Goal: Task Accomplishment & Management: Complete application form

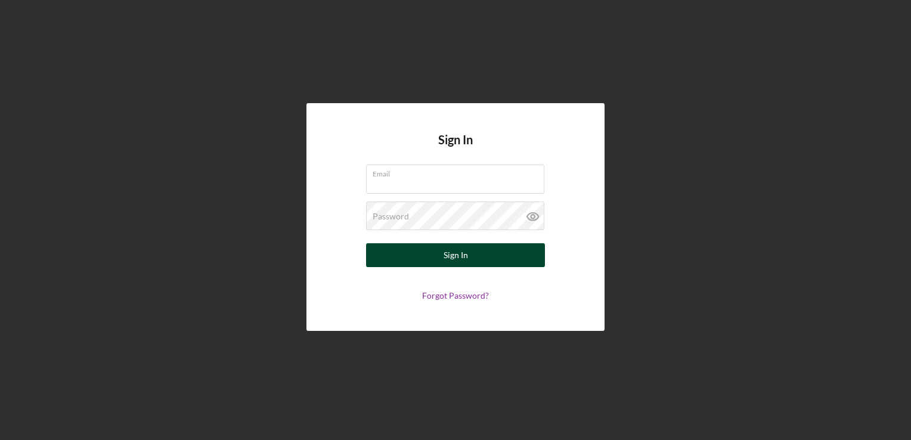
type input "[PERSON_NAME][EMAIL_ADDRESS][DOMAIN_NAME]"
click at [401, 257] on button "Sign In" at bounding box center [455, 255] width 179 height 24
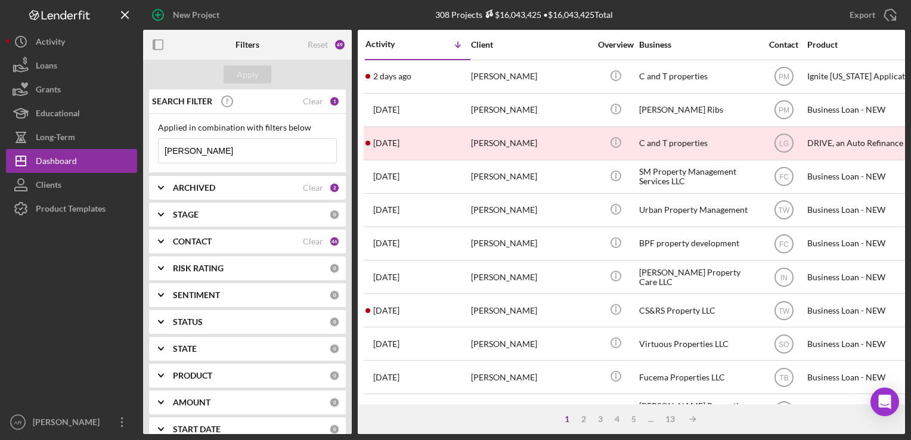
drag, startPoint x: 194, startPoint y: 151, endPoint x: 153, endPoint y: 148, distance: 40.6
click at [153, 148] on div "Applied in combination with filters below [PERSON_NAME] Icon/Menu Close" at bounding box center [247, 143] width 197 height 59
paste input "[PERSON_NAME]"
type input "[PERSON_NAME]"
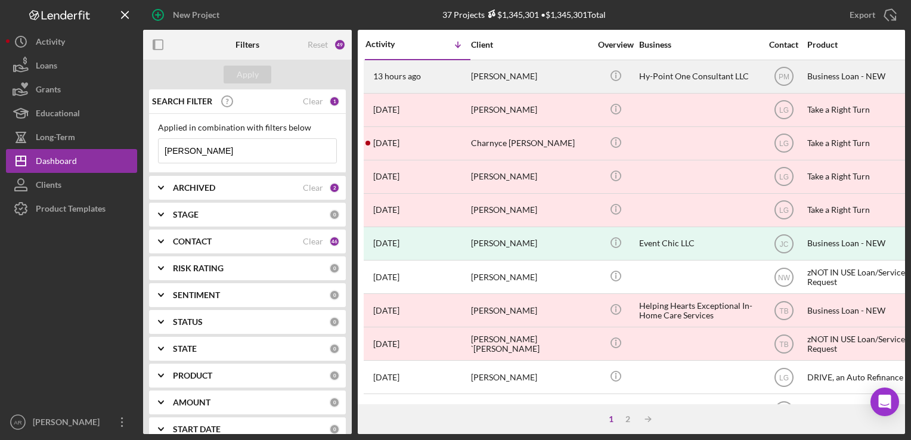
click at [499, 73] on div "[PERSON_NAME]" at bounding box center [530, 77] width 119 height 32
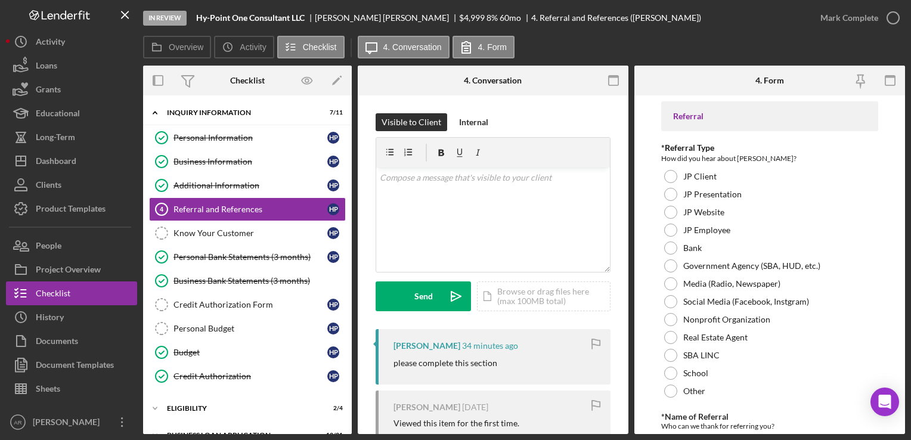
scroll to position [97, 0]
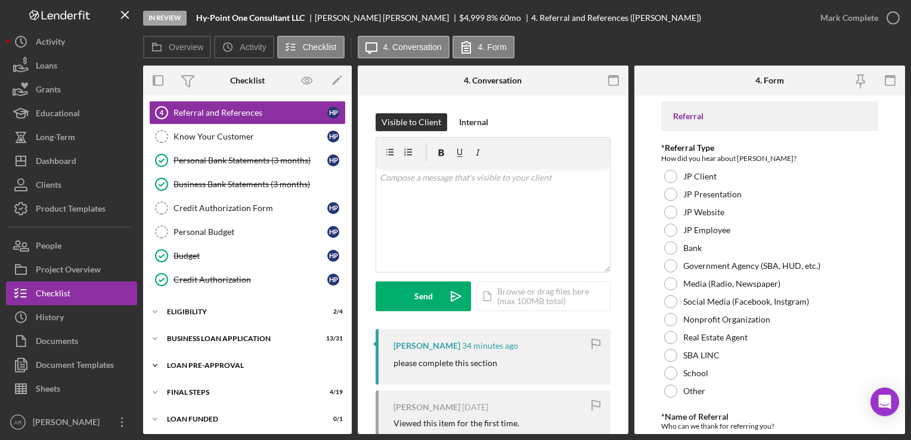
click at [153, 364] on icon "Icon/Expander" at bounding box center [155, 366] width 24 height 24
click at [190, 386] on div "Loan Approval" at bounding box center [259, 391] width 172 height 10
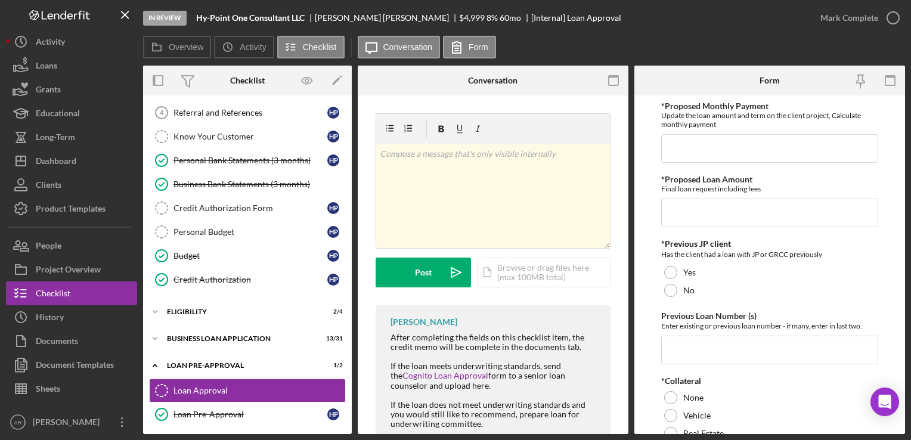
drag, startPoint x: 906, startPoint y: 192, endPoint x: 906, endPoint y: 139, distance: 52.5
click at [906, 139] on div "In Review Hy-Point One Consultant LLC [PERSON_NAME] $4,999 $4,999 8 % 60 mo [In…" at bounding box center [455, 220] width 911 height 440
click at [674, 154] on input "*Proposed Monthly Payment" at bounding box center [769, 148] width 216 height 29
type input "$307"
click at [684, 218] on input "*Proposed Loan Amount" at bounding box center [769, 213] width 216 height 29
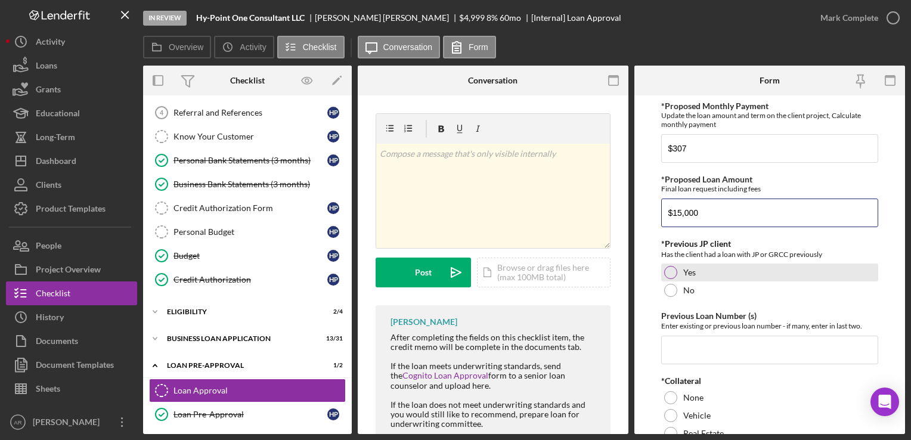
type input "$15,000"
click at [674, 271] on div at bounding box center [670, 272] width 13 height 13
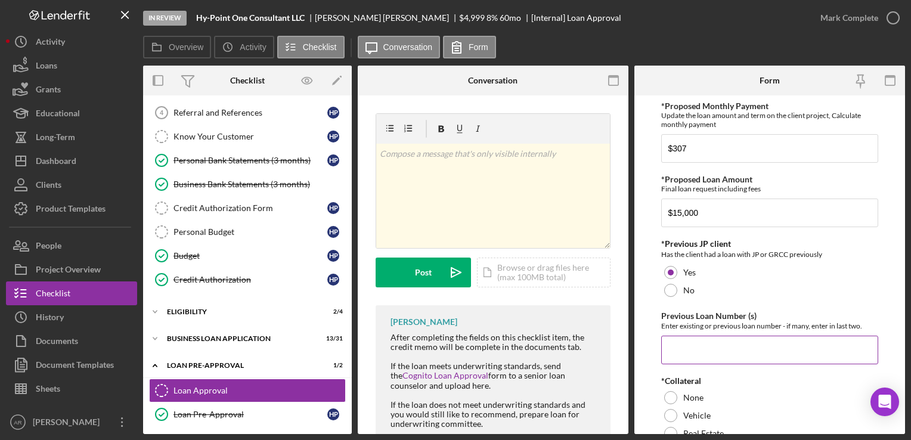
click at [675, 346] on input "Previous Loan Number (s)" at bounding box center [769, 350] width 216 height 29
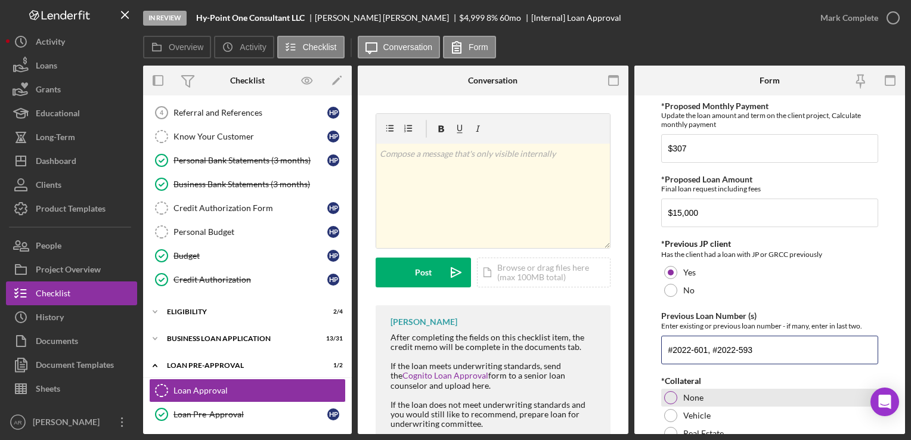
type input "#2022-601, #2022-593"
click at [671, 401] on div at bounding box center [670, 397] width 13 height 13
click at [713, 325] on div "Enter existing or previous loan number - if many, enter in last two." at bounding box center [769, 325] width 216 height 9
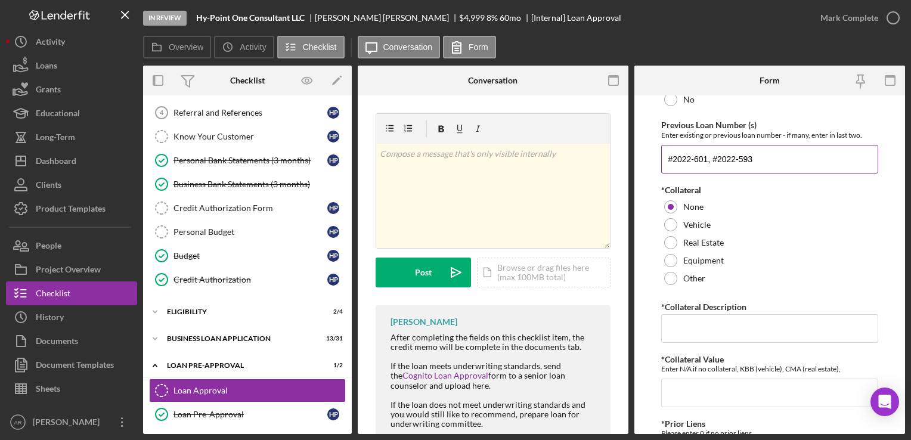
scroll to position [238, 0]
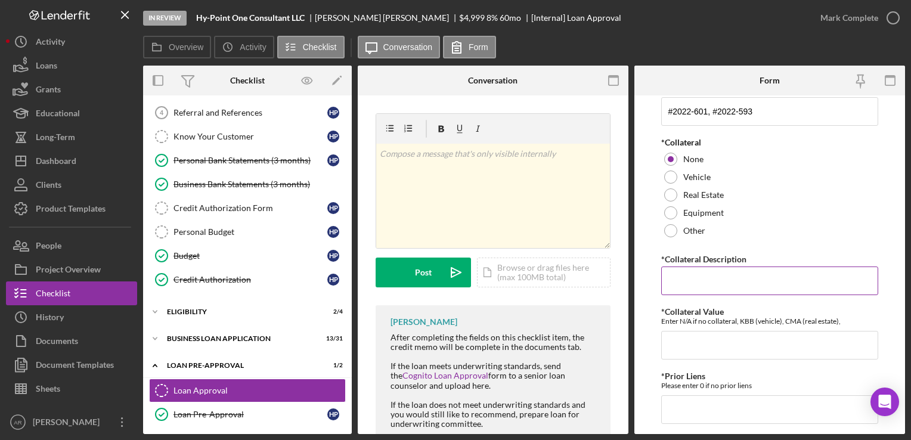
click at [689, 282] on input "*Collateral Description" at bounding box center [769, 280] width 216 height 29
type input "unsecured"
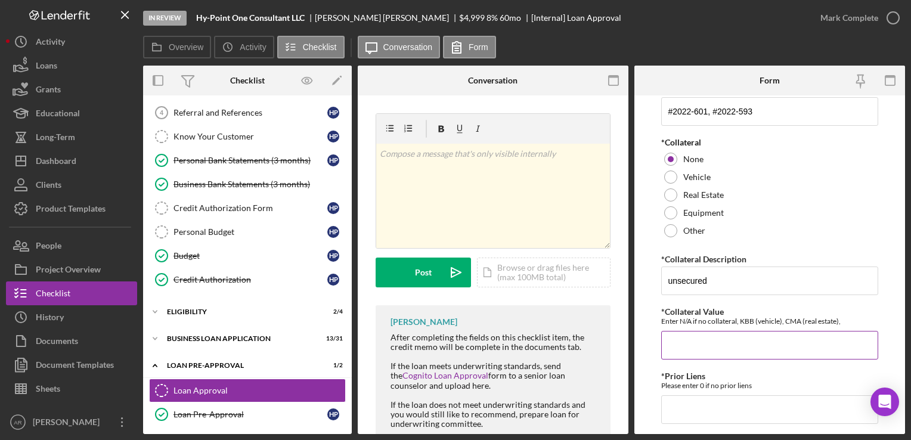
click at [683, 339] on input "*Collateral Value" at bounding box center [769, 345] width 216 height 29
type input "0"
click at [679, 404] on input "*Prior Liens" at bounding box center [769, 409] width 216 height 29
type input "0"
click at [667, 321] on div "Enter N/A if no collateral, KBB (vehicle), CMA (real estate)," at bounding box center [769, 321] width 216 height 9
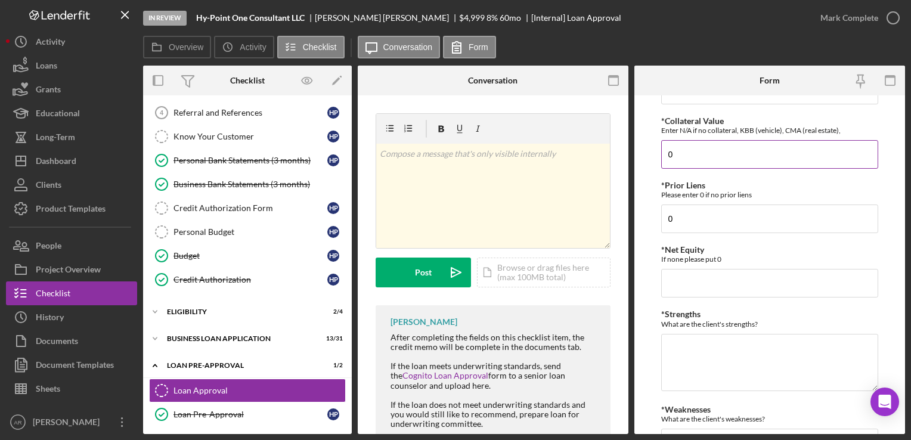
scroll to position [453, 0]
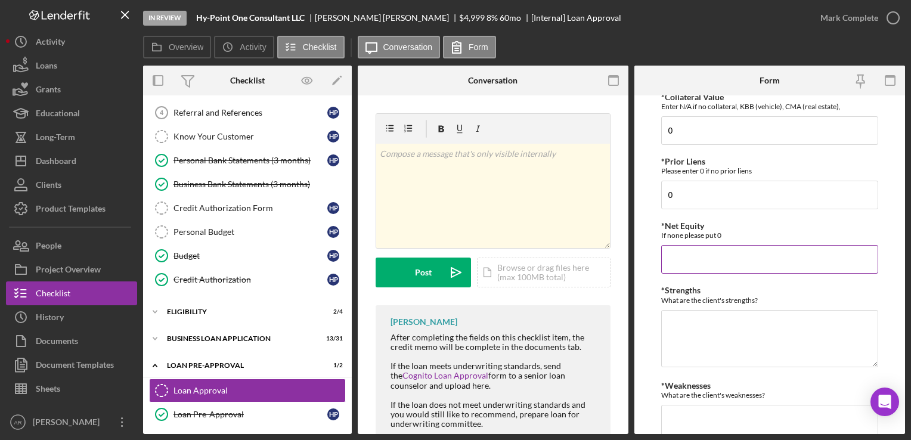
click at [680, 259] on input "*Net Equity" at bounding box center [769, 259] width 216 height 29
type input "0"
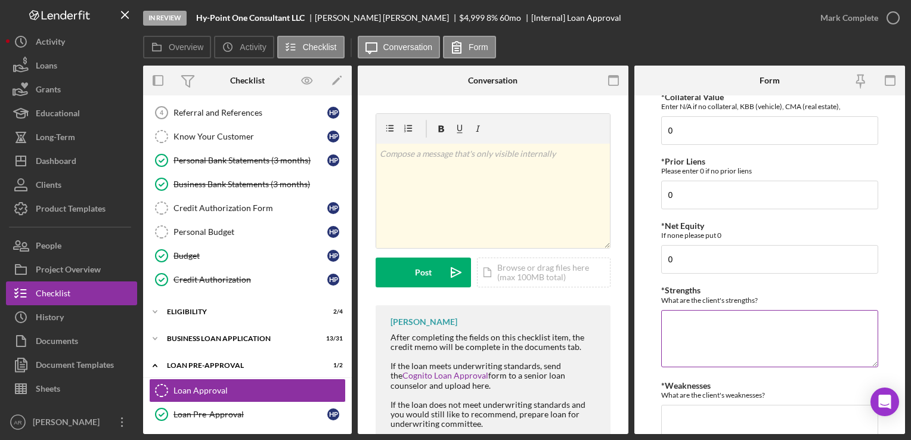
click at [677, 333] on textarea "*Strengths" at bounding box center [769, 338] width 216 height 57
type textarea "G"
click at [751, 329] on textarea "He is paying loan #2022-601 on time w/o any lates since [DATE]" at bounding box center [769, 338] width 216 height 57
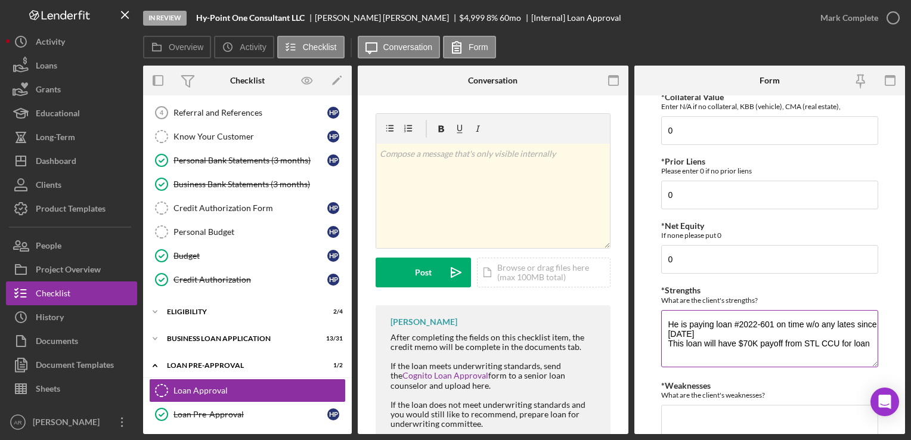
click at [668, 342] on textarea "He is paying loan #2022-601 on time w/o any lates since [DATE] This loan will h…" at bounding box center [769, 338] width 216 height 57
drag, startPoint x: 772, startPoint y: 344, endPoint x: 708, endPoint y: 328, distance: 66.2
click at [708, 328] on textarea "He is paying loan #2022-601 on time w/o any lates since [DATE] [PERSON_NAME] re…" at bounding box center [769, 338] width 216 height 57
drag, startPoint x: 775, startPoint y: 337, endPoint x: 765, endPoint y: 349, distance: 15.3
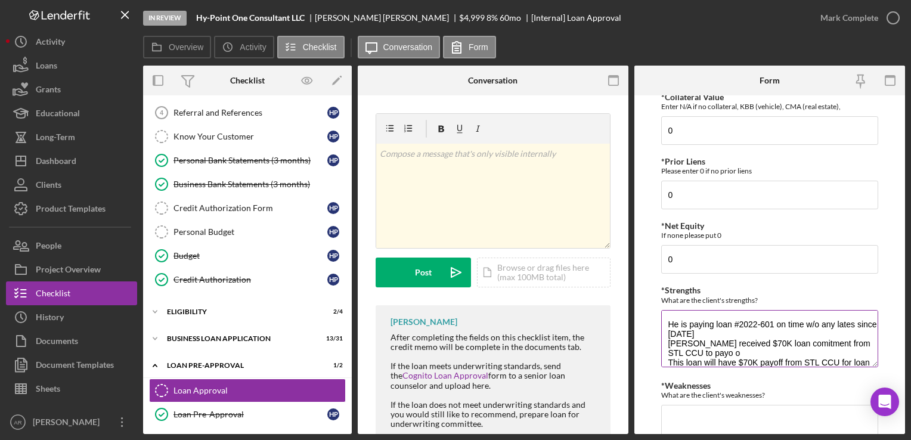
click at [765, 349] on textarea "He is paying loan #2022-601 on time w/o any lates since [DATE] [PERSON_NAME] re…" at bounding box center [769, 338] width 216 height 57
click at [711, 351] on textarea "He is paying loan #2022-601 on time w/o any lates since [DATE] [PERSON_NAME] re…" at bounding box center [769, 338] width 216 height 57
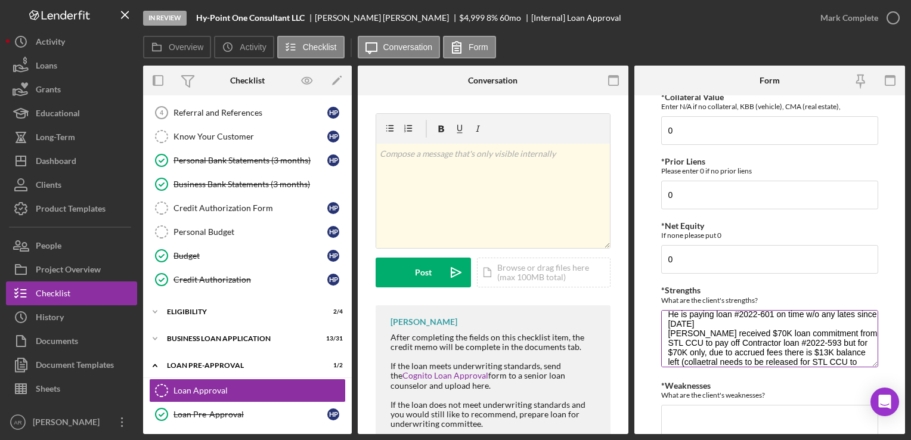
scroll to position [20, 0]
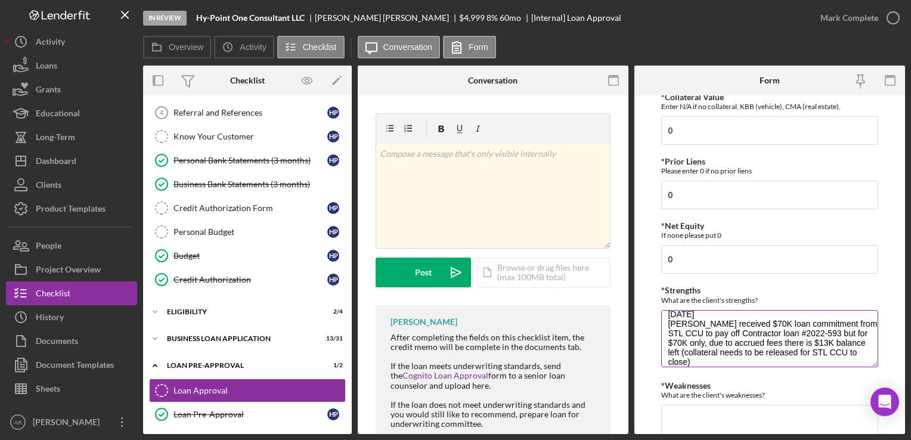
click at [739, 353] on textarea "He is paying loan #2022-601 on time w/o any lates since [DATE] [PERSON_NAME] re…" at bounding box center [769, 338] width 216 height 57
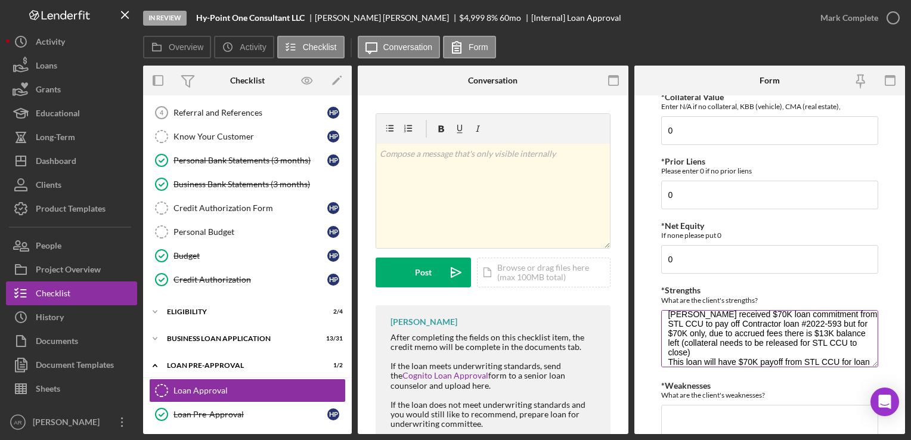
scroll to position [39, 0]
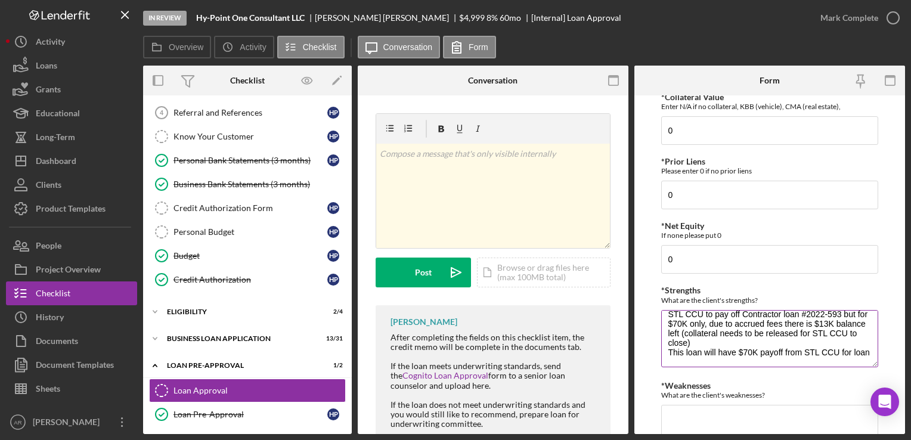
drag, startPoint x: 718, startPoint y: 350, endPoint x: 734, endPoint y: 350, distance: 16.1
click at [734, 350] on textarea "He is paying loan #2022-601 on time w/o any lates since [DATE] [PERSON_NAME] re…" at bounding box center [769, 338] width 216 height 57
click at [689, 359] on textarea "He is paying loan #2022-601 on time w/o any lates since [DATE] [PERSON_NAME] re…" at bounding box center [769, 338] width 216 height 57
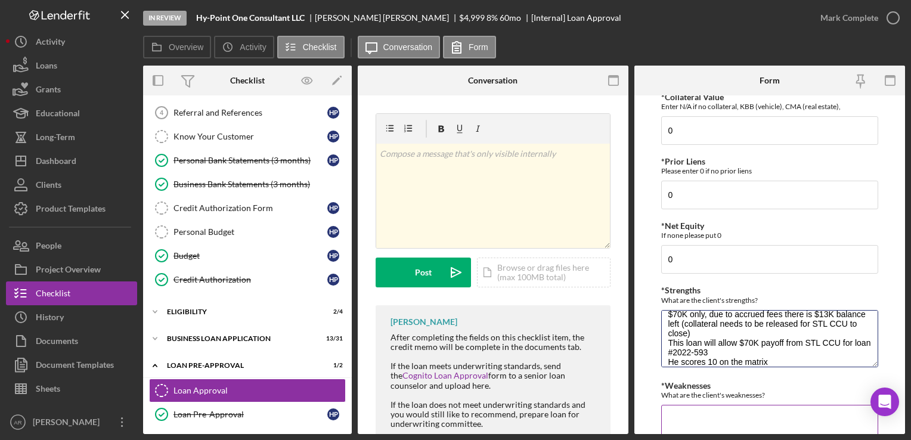
type textarea "He is paying loan #2022-601 on time w/o any lates since [DATE] [PERSON_NAME] re…"
click at [681, 414] on textarea "*Weaknesses" at bounding box center [769, 433] width 216 height 57
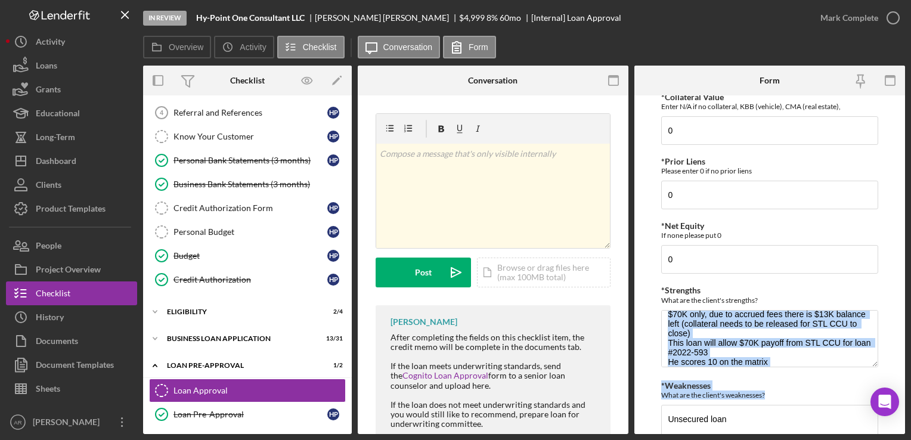
drag, startPoint x: 905, startPoint y: 366, endPoint x: 906, endPoint y: 397, distance: 31.0
click at [906, 397] on div "In Review Hy-Point One Consultant LLC [PERSON_NAME] $4,999 $4,999 8 % 60 mo [In…" at bounding box center [455, 220] width 911 height 440
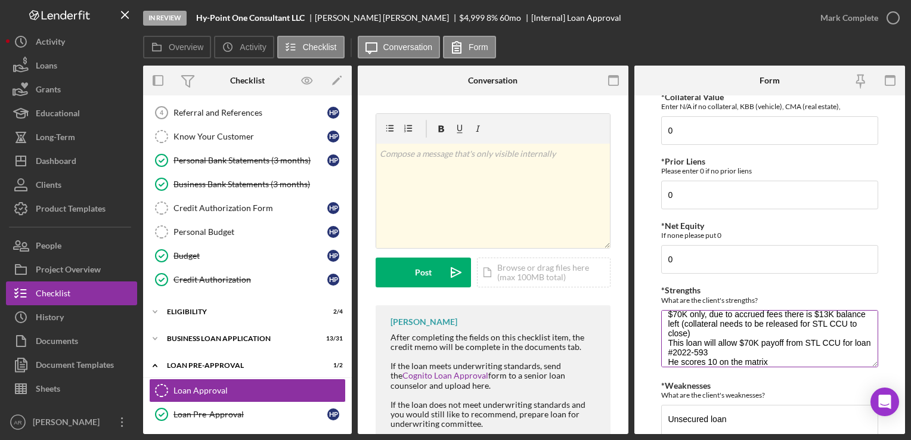
click at [700, 298] on div "What are the client's strengths?" at bounding box center [769, 300] width 216 height 9
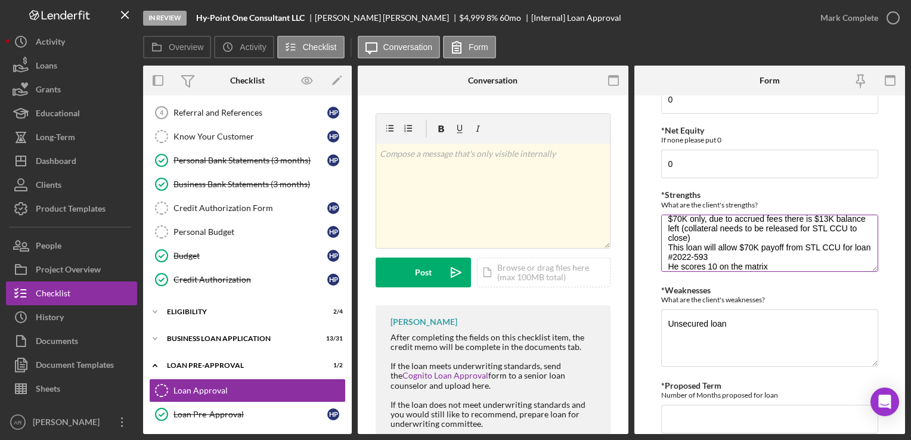
scroll to position [572, 0]
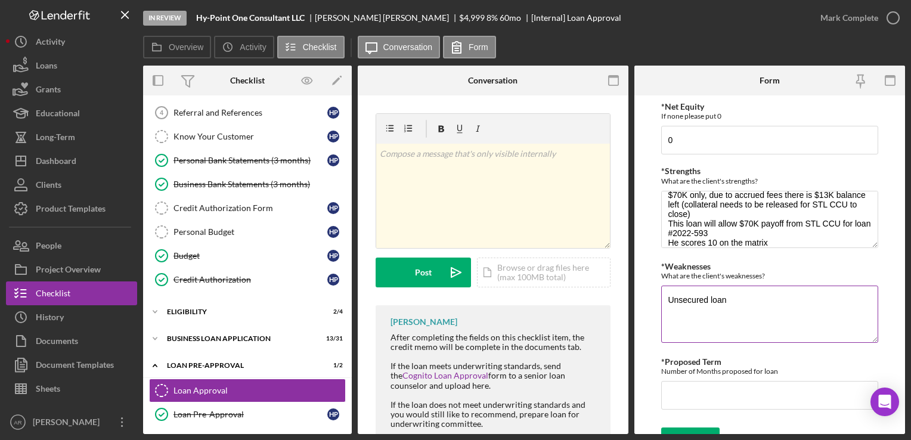
click at [754, 294] on textarea "Unsecured loan" at bounding box center [769, 314] width 216 height 57
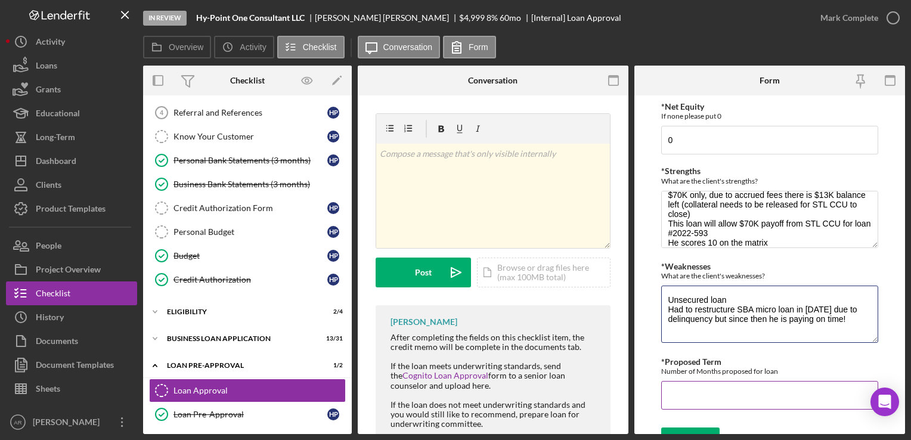
type textarea "Unsecured loan Had to restructure SBA micro loan in [DATE] due to delinquency b…"
click at [703, 382] on input "*Proposed Term" at bounding box center [769, 395] width 216 height 29
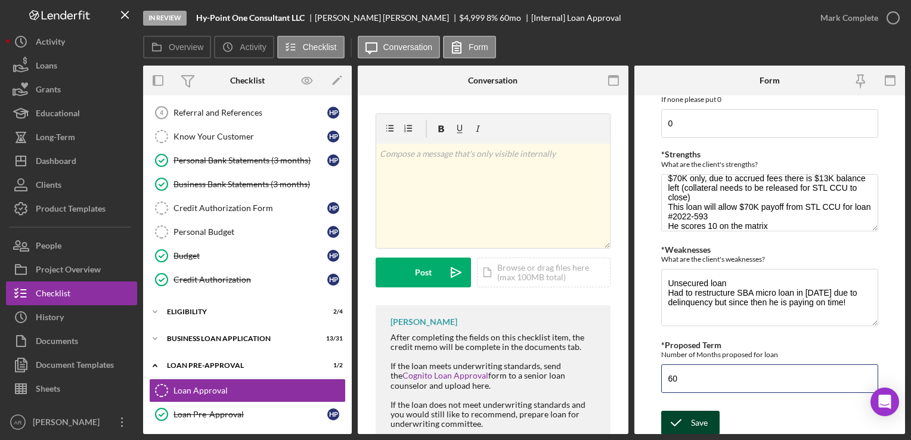
type input "60"
click at [697, 417] on div "Save" at bounding box center [699, 423] width 17 height 24
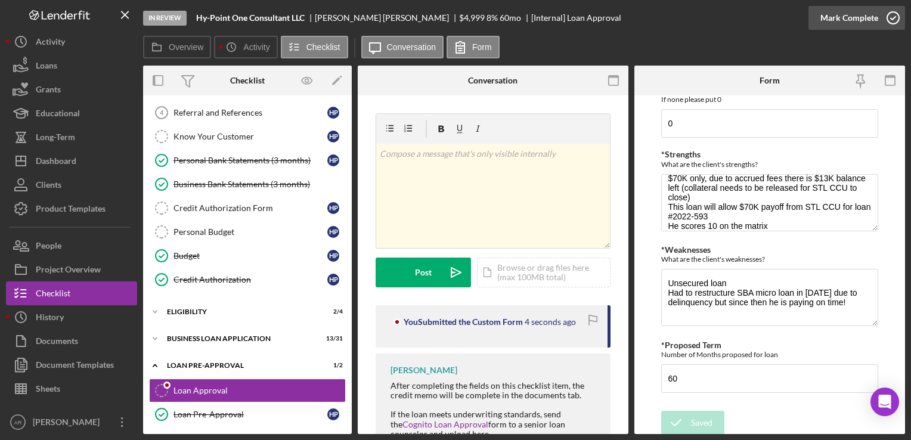
click at [894, 17] on icon "button" at bounding box center [893, 18] width 30 height 30
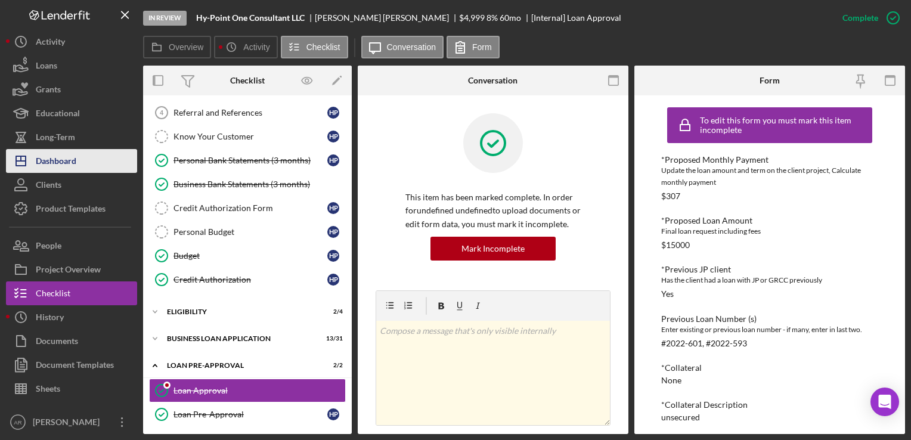
click at [50, 156] on div "Dashboard" at bounding box center [56, 162] width 41 height 27
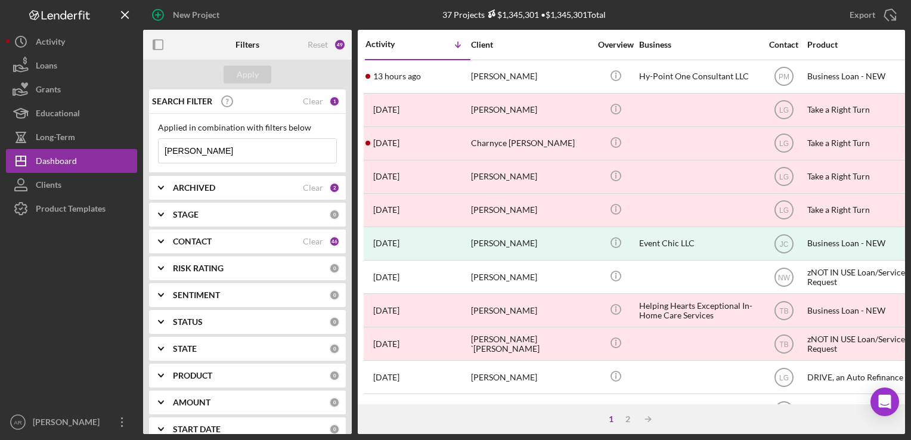
drag, startPoint x: 195, startPoint y: 150, endPoint x: 148, endPoint y: 147, distance: 47.2
click at [148, 147] on div "SEARCH FILTER Clear 1 Applied in combination with filters below [PERSON_NAME] I…" at bounding box center [247, 261] width 209 height 345
paste input "[PERSON_NAME]"
type input "[PERSON_NAME]"
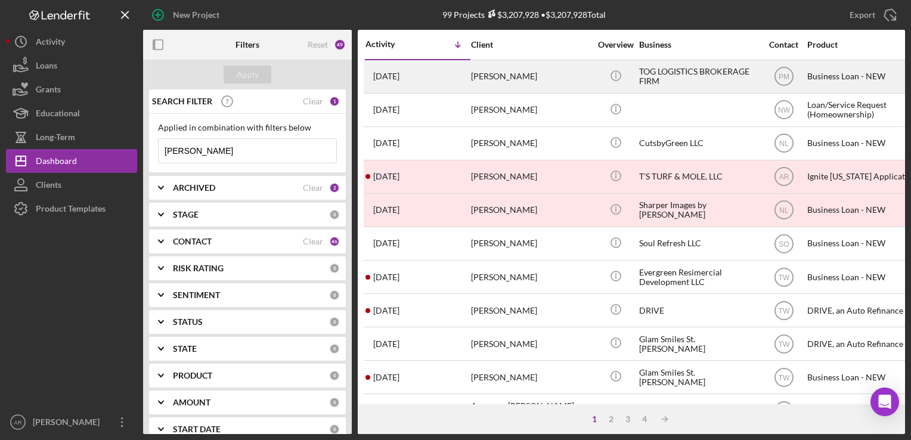
click at [491, 75] on div "[PERSON_NAME]" at bounding box center [530, 77] width 119 height 32
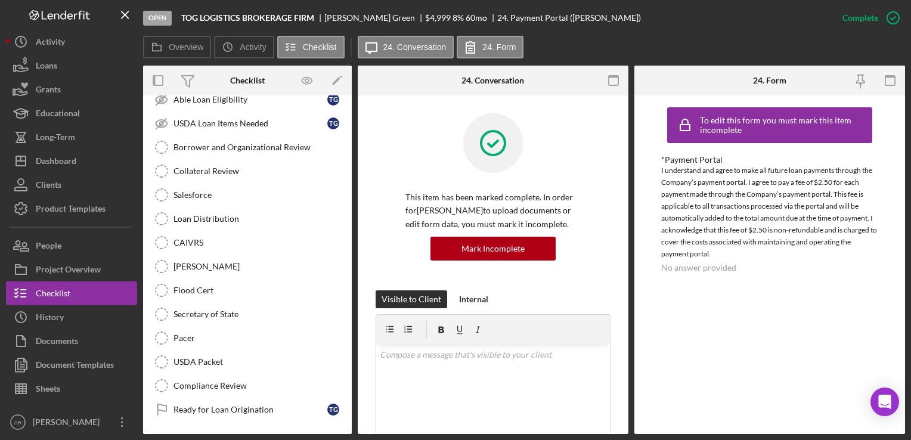
scroll to position [286, 0]
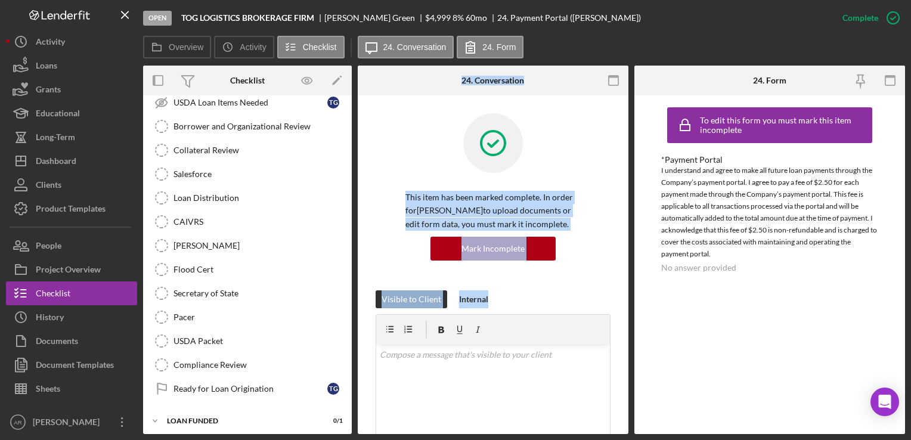
drag, startPoint x: 362, startPoint y: 430, endPoint x: 348, endPoint y: 333, distance: 98.2
click at [348, 333] on div "Overview Internal Workflow Stage Open Icon/Dropdown Arrow Archive (can unarchiv…" at bounding box center [524, 250] width 762 height 368
drag, startPoint x: 348, startPoint y: 333, endPoint x: 351, endPoint y: 219, distance: 113.9
click at [351, 219] on div "Icon/Expander INQUIRY INFORMATION 7 / 11 Icon/Expander ELIGIBILITY 3 / 4 Icon/E…" at bounding box center [247, 264] width 209 height 339
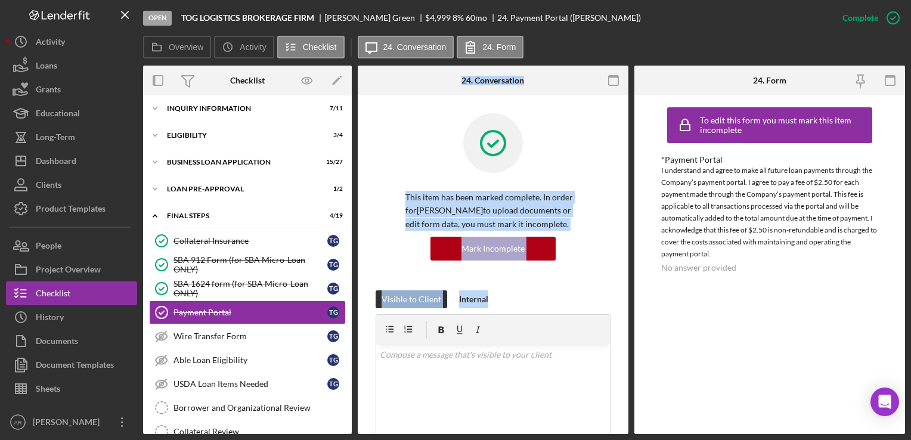
scroll to position [0, 0]
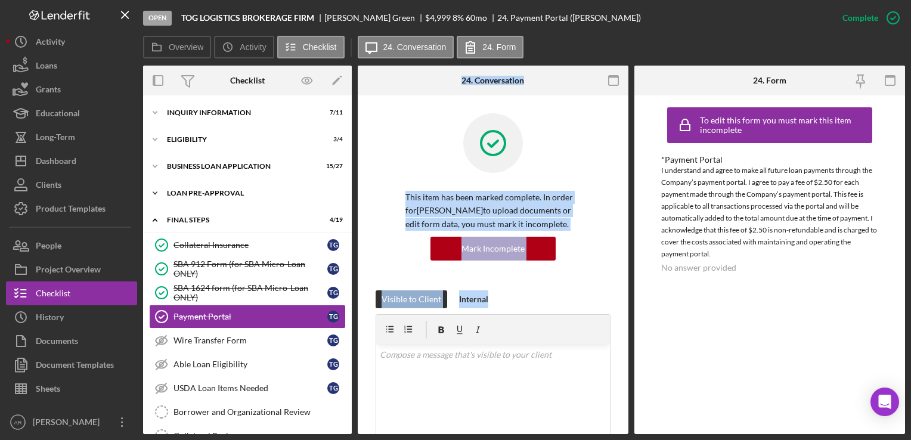
click at [150, 194] on icon "Icon/Expander" at bounding box center [155, 193] width 24 height 24
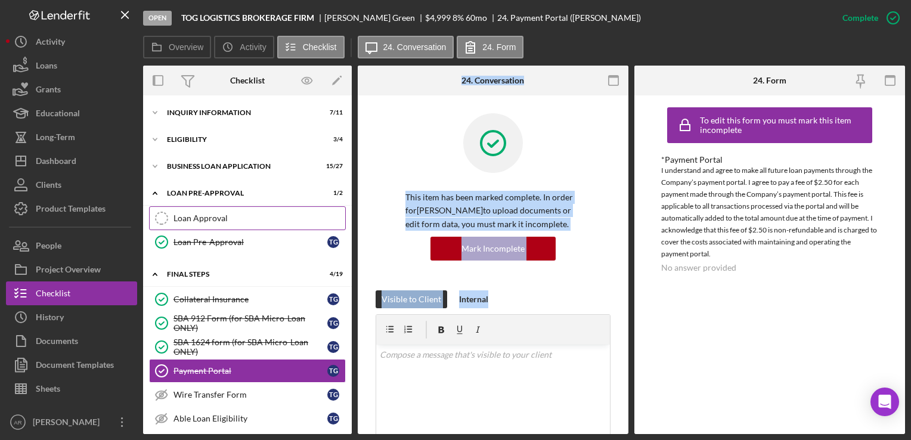
click at [205, 218] on div "Loan Approval" at bounding box center [259, 218] width 172 height 10
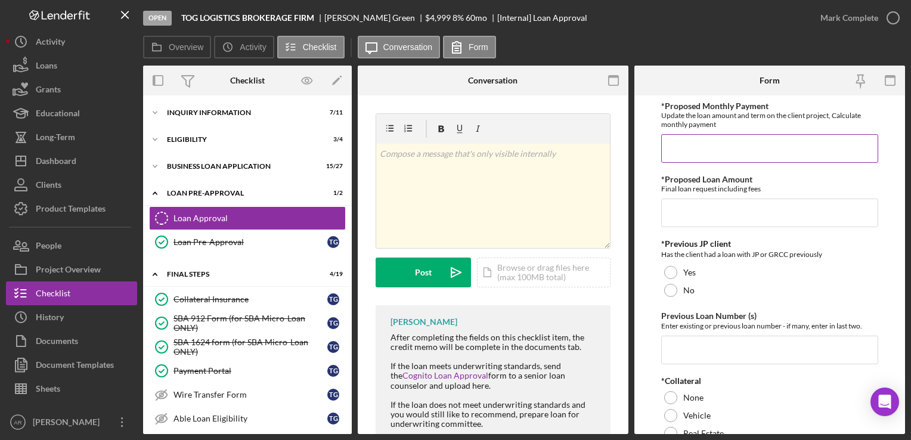
click at [712, 155] on input "*Proposed Monthly Payment" at bounding box center [769, 148] width 216 height 29
type input "$100"
click at [677, 221] on input "*Proposed Loan Amount" at bounding box center [769, 213] width 216 height 29
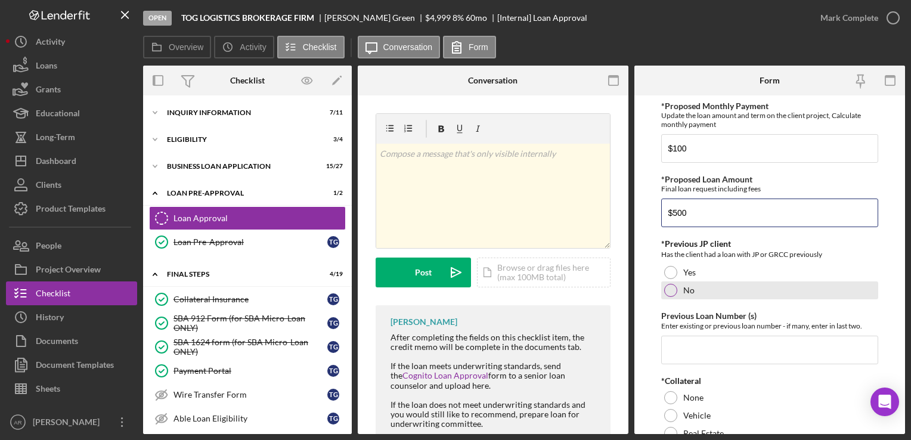
type input "$500"
click at [671, 287] on div at bounding box center [670, 290] width 13 height 13
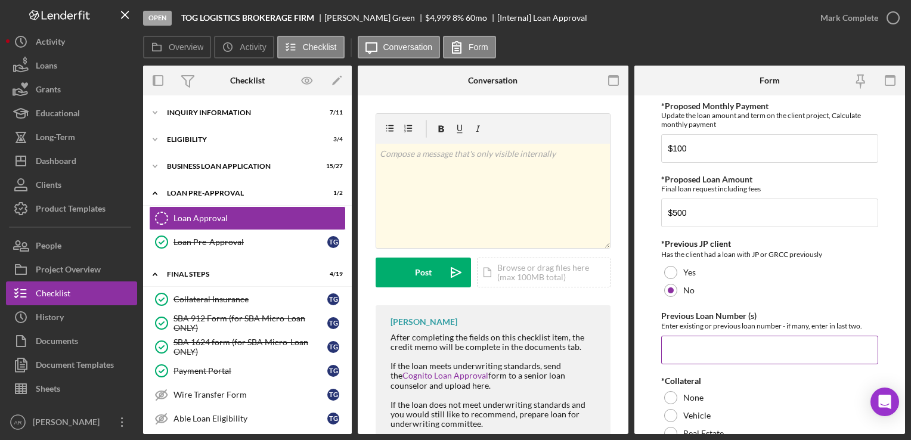
click at [682, 345] on input "Previous Loan Number (s)" at bounding box center [769, 350] width 216 height 29
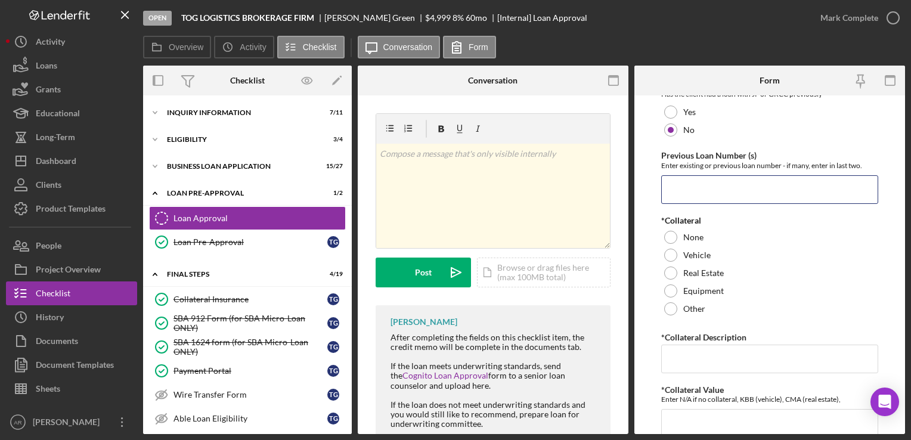
scroll to position [170, 0]
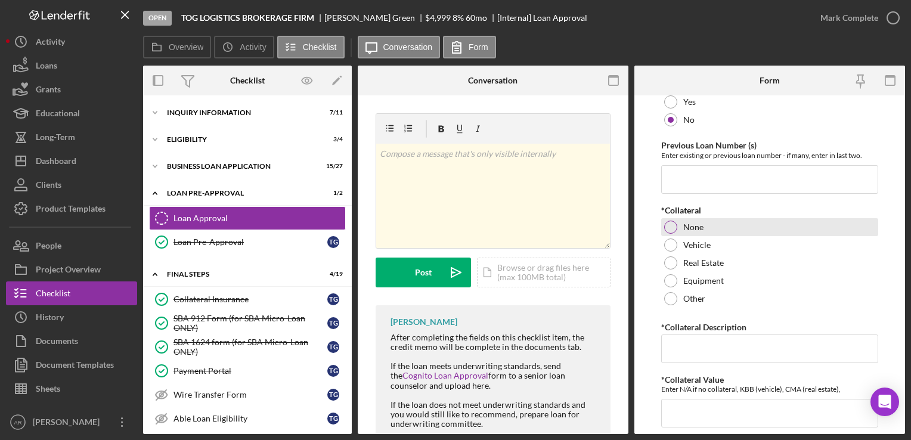
click at [667, 224] on div at bounding box center [670, 227] width 13 height 13
click at [675, 348] on input "*Collateral Description" at bounding box center [769, 348] width 216 height 29
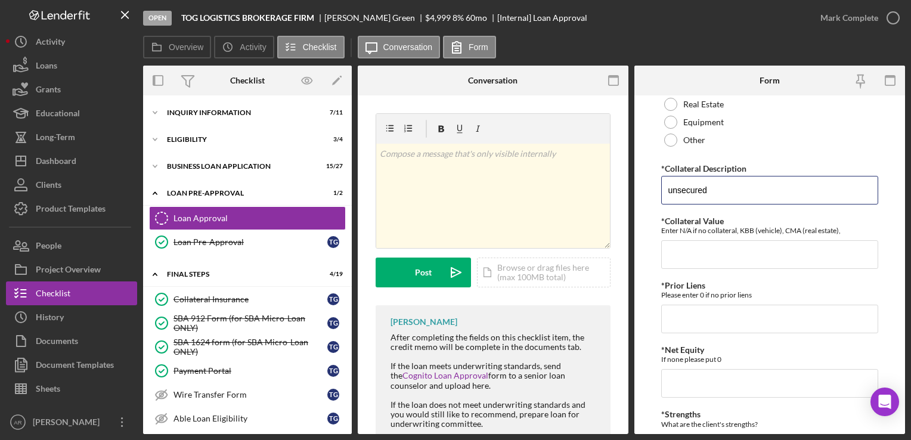
scroll to position [330, 0]
type input "unsecured"
click at [715, 250] on input "*Collateral Value" at bounding box center [769, 253] width 216 height 29
type input "0"
click at [684, 318] on input "*Prior Liens" at bounding box center [769, 317] width 216 height 29
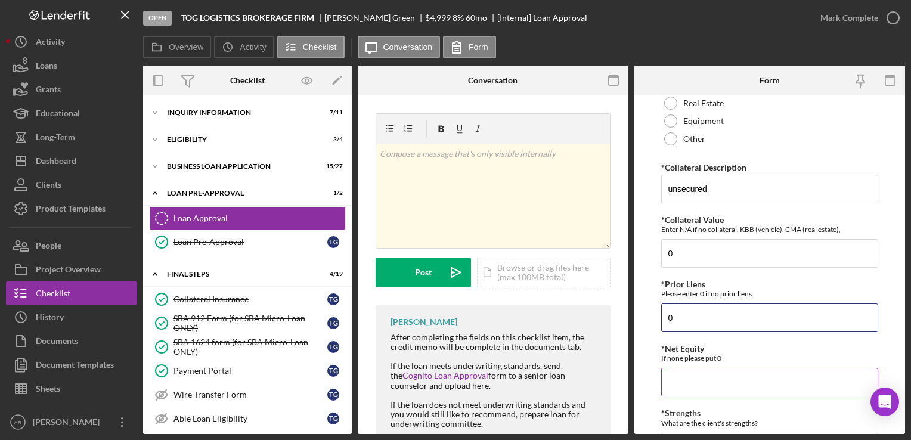
type input "0"
click at [672, 385] on input "*Net Equity" at bounding box center [769, 382] width 216 height 29
type input "0"
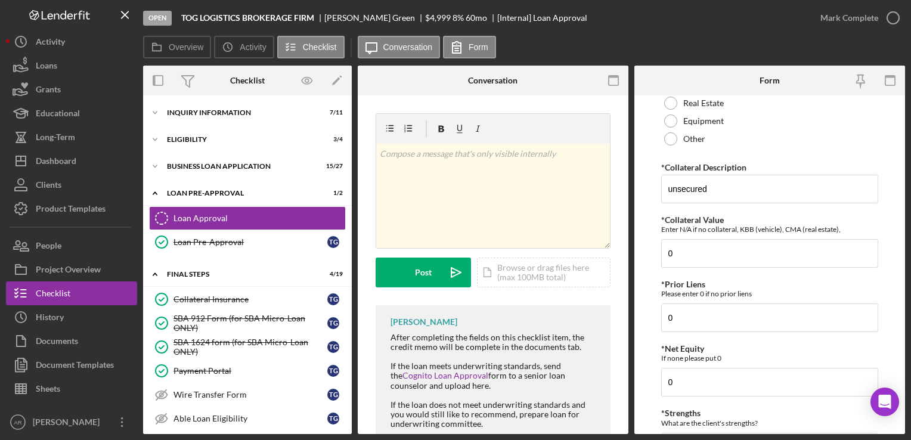
drag, startPoint x: 906, startPoint y: 255, endPoint x: 898, endPoint y: 333, distance: 78.5
click at [898, 333] on div "Open TOG LOGISTICS BROKERAGE FIRM [PERSON_NAME] $4,999 8 % 60 mo [Internal] Loa…" at bounding box center [455, 220] width 911 height 440
click at [887, 318] on form "*Proposed Monthly Payment Update the loan amount and term on the client project…" at bounding box center [769, 264] width 271 height 339
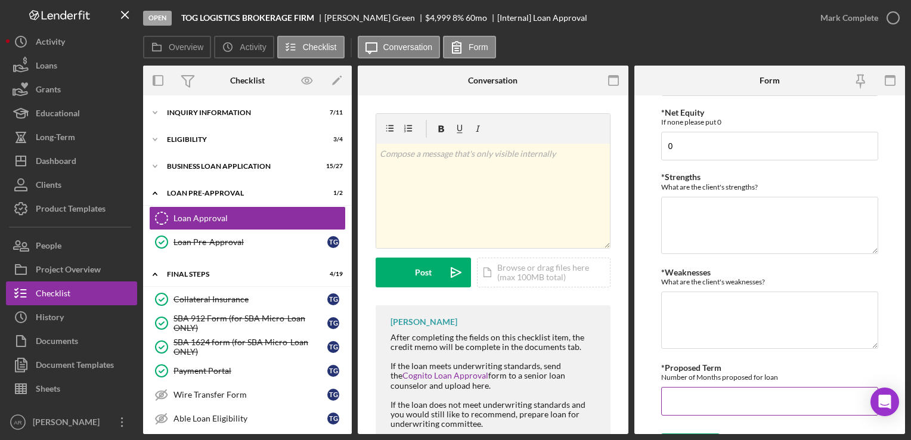
scroll to position [568, 0]
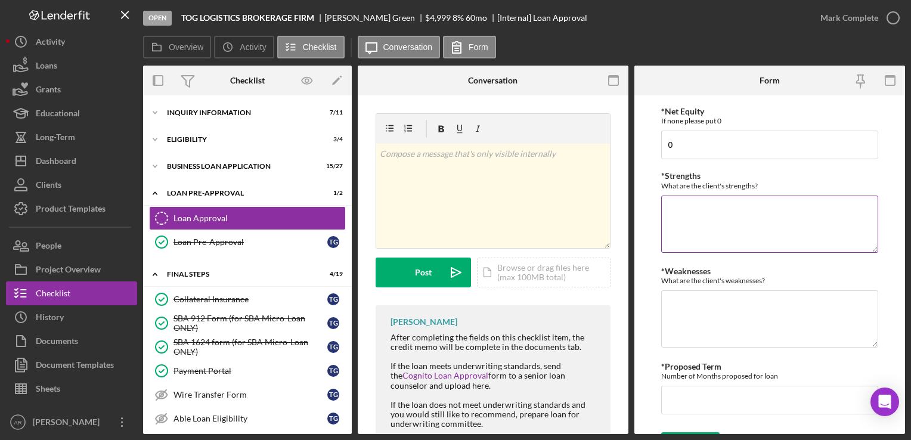
click at [731, 228] on textarea "*Strengths" at bounding box center [769, 224] width 216 height 57
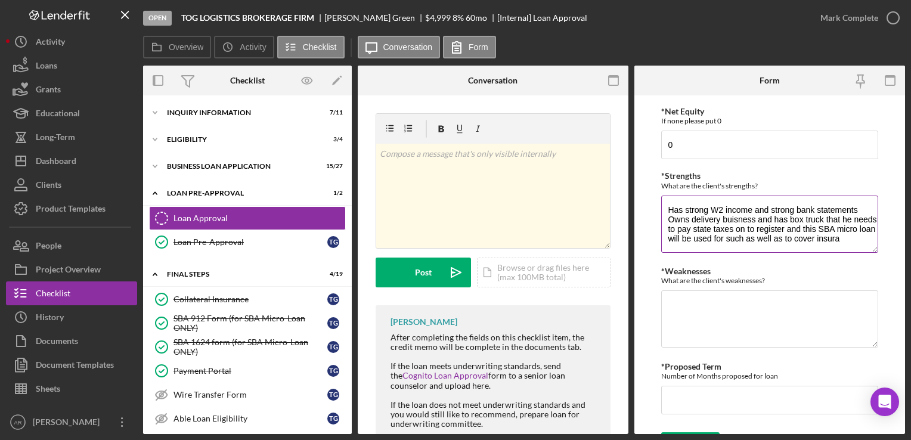
scroll to position [1, 0]
click at [707, 244] on textarea "Has strong W2 income and strong bank statements Owns delivery business and has …" at bounding box center [769, 224] width 216 height 57
type textarea "Has strong W2 income and strong bank statements Owns delivery business and has …"
click at [677, 305] on textarea "*Weaknesses" at bounding box center [769, 318] width 216 height 57
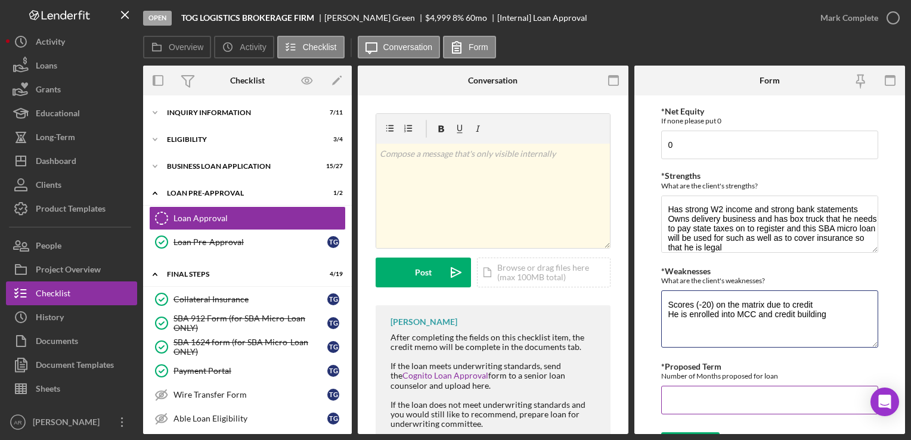
type textarea "Scores (-20) on the matrix due to credit He is enrolled into MCC and credit bui…"
click at [684, 395] on input "*Proposed Term" at bounding box center [769, 400] width 216 height 29
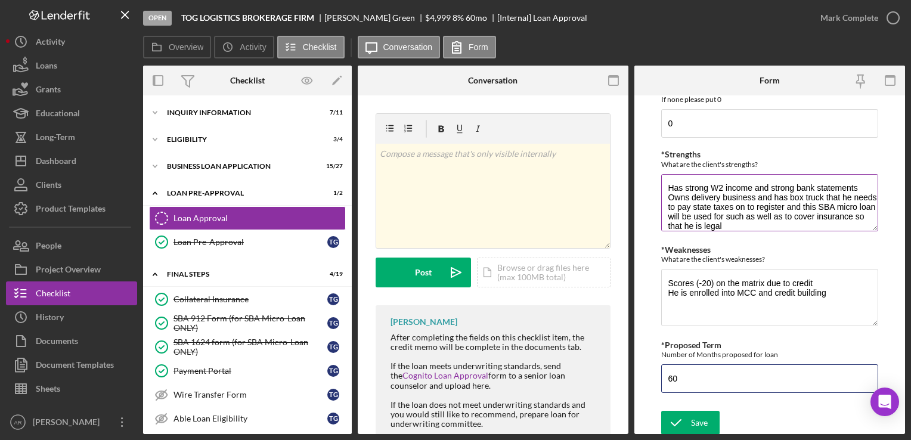
type input "60"
click at [790, 218] on textarea "Has strong W2 income and strong bank statements Owns delivery business and has …" at bounding box center [769, 202] width 216 height 57
click at [783, 225] on textarea "Has strong W2 income and strong bank statements Owns delivery business and has …" at bounding box center [769, 202] width 216 height 57
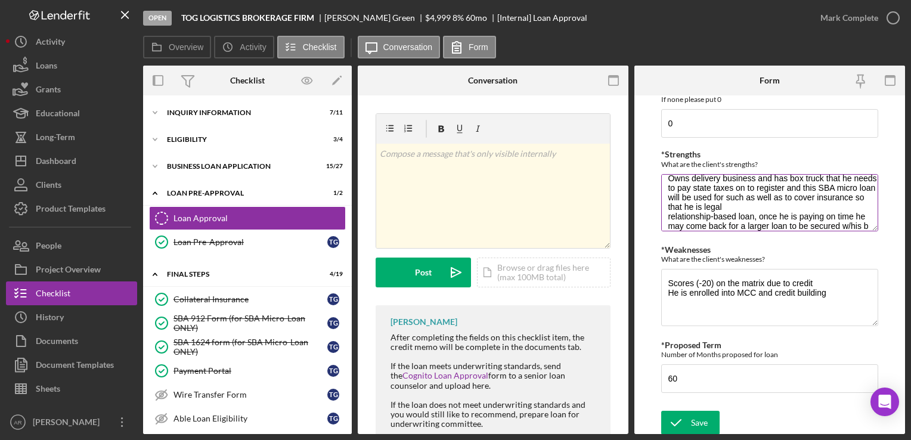
scroll to position [29, 0]
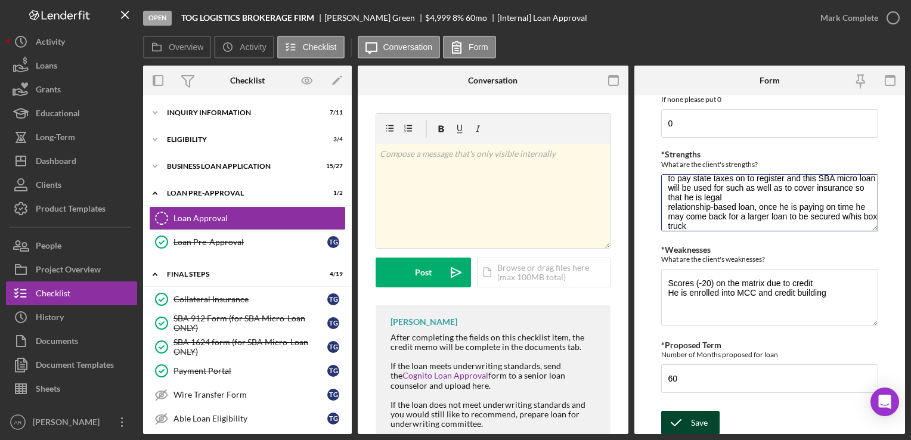
type textarea "Has strong W2 income and strong bank statements Owns delivery business and has …"
click at [690, 421] on icon "submit" at bounding box center [676, 423] width 30 height 30
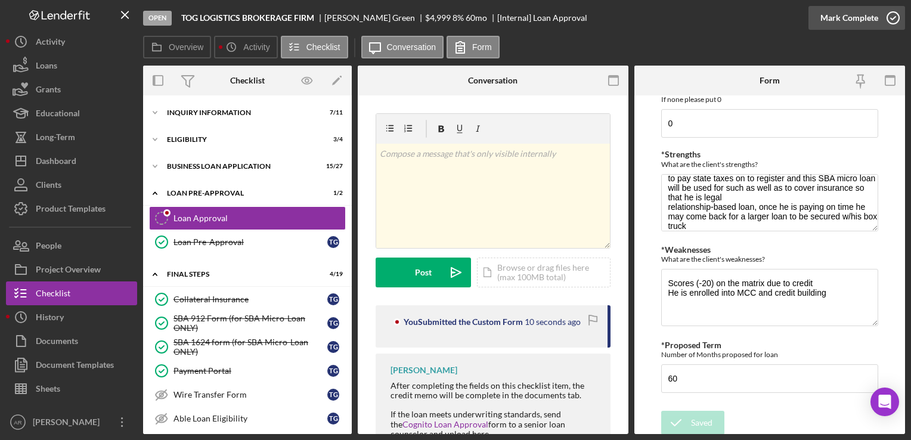
click at [892, 16] on icon "button" at bounding box center [893, 18] width 30 height 30
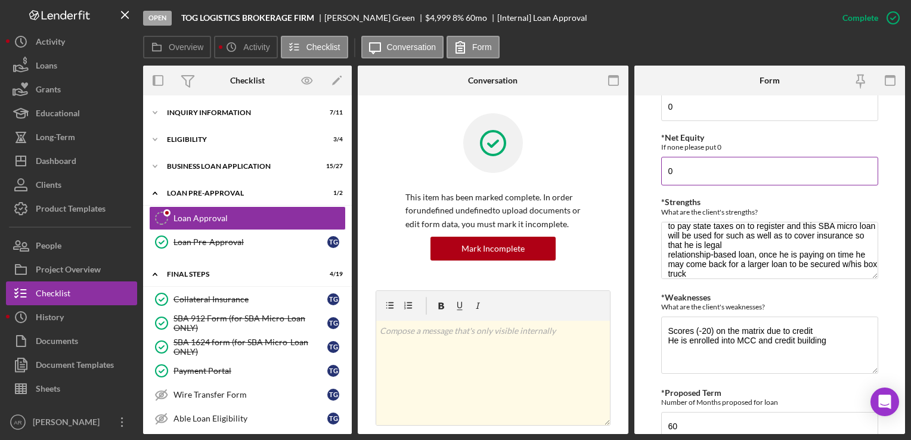
scroll to position [637, 0]
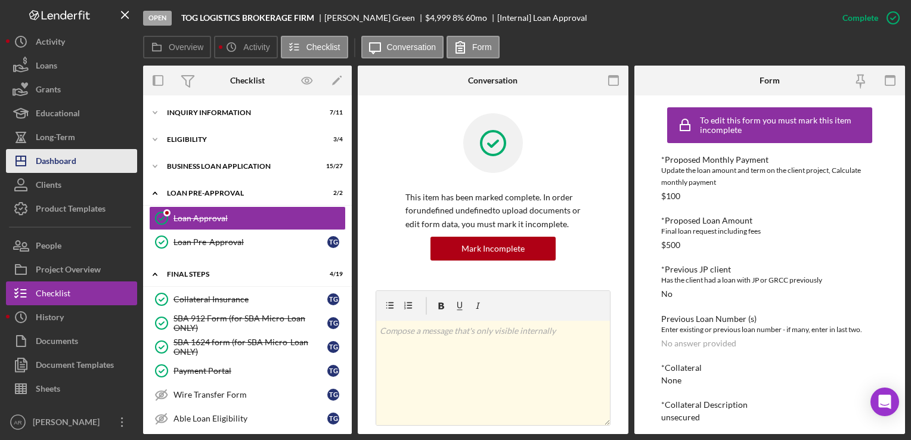
click at [47, 157] on div "Dashboard" at bounding box center [56, 162] width 41 height 27
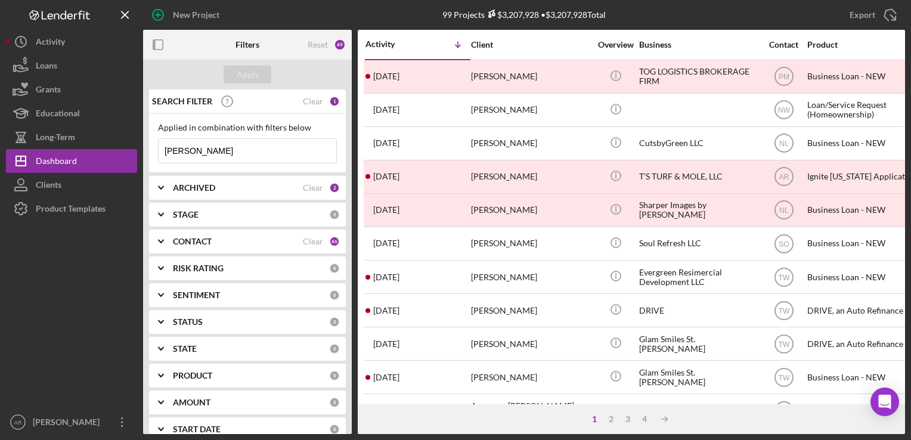
drag, startPoint x: 217, startPoint y: 150, endPoint x: 153, endPoint y: 147, distance: 63.9
click at [153, 147] on div "Applied in combination with filters below [PERSON_NAME] Icon/Menu Close" at bounding box center [247, 143] width 197 height 59
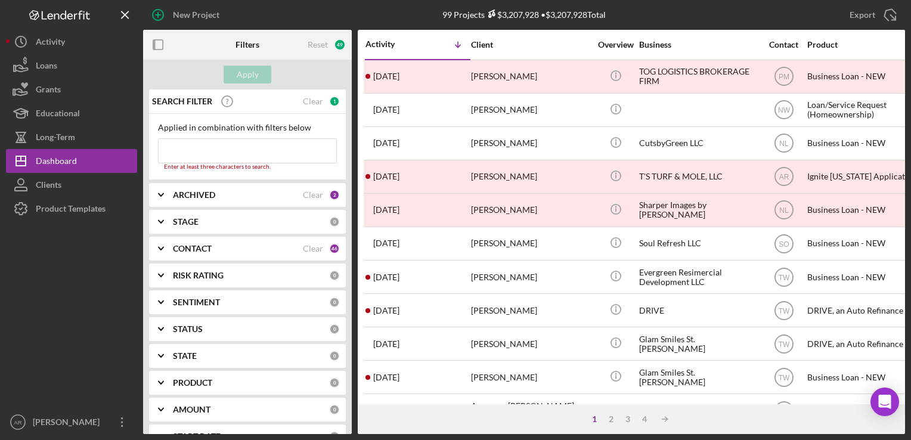
paste input "[PERSON_NAME]"
type input "[PERSON_NAME]"
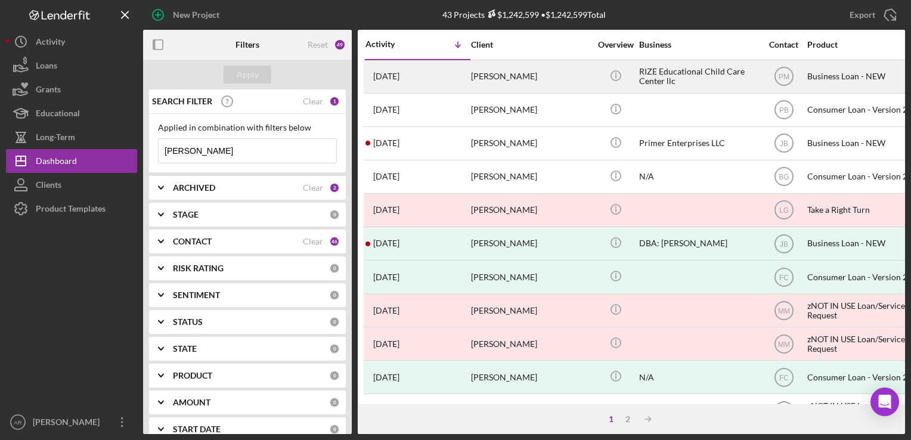
click at [494, 73] on div "[PERSON_NAME]" at bounding box center [530, 77] width 119 height 32
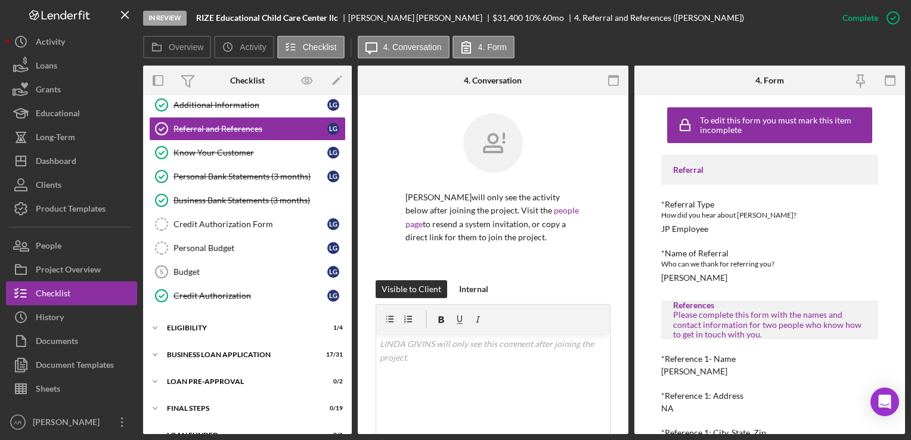
scroll to position [97, 0]
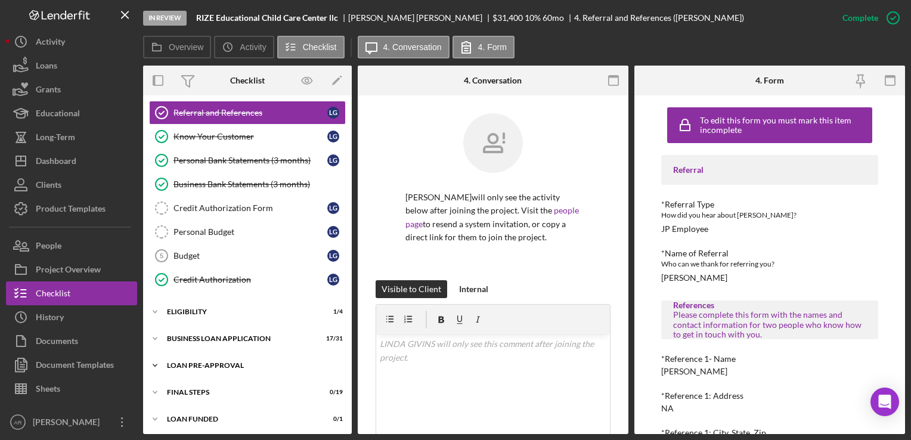
click at [156, 359] on icon "Icon/Expander" at bounding box center [155, 366] width 24 height 24
click at [198, 389] on div "Loan Approval" at bounding box center [259, 391] width 172 height 10
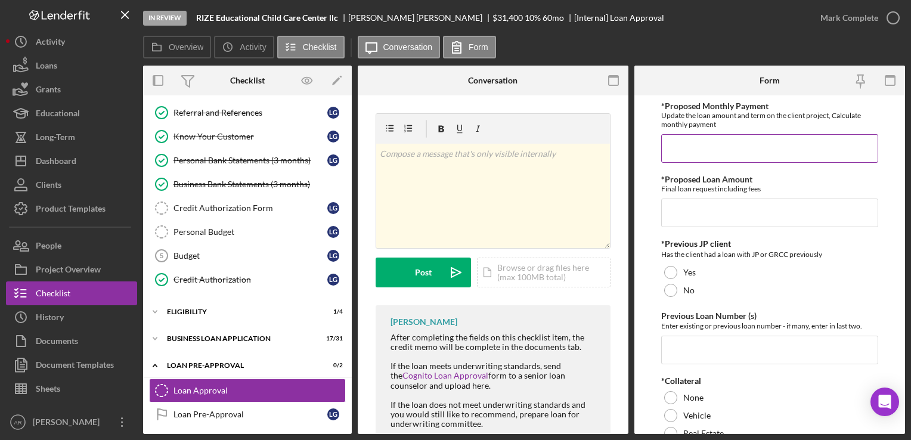
click at [686, 158] on input "*Proposed Monthly Payment" at bounding box center [769, 148] width 216 height 29
type input "$745"
click at [683, 209] on input "*Proposed Loan Amount" at bounding box center [769, 213] width 216 height 29
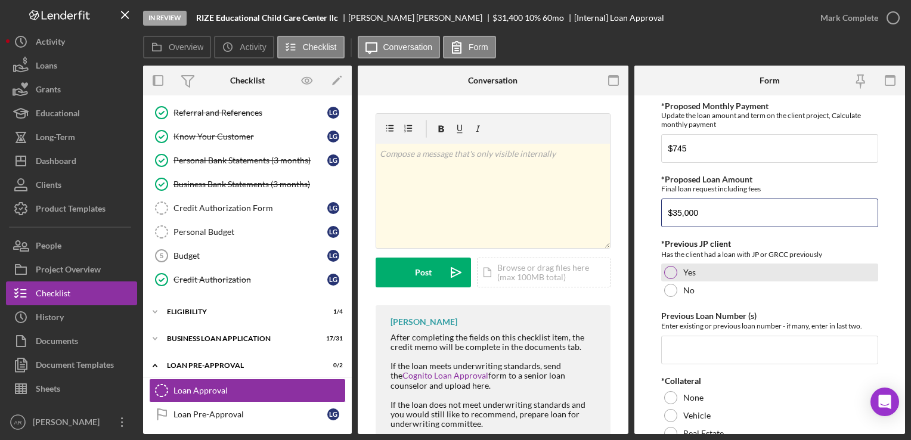
type input "$35,000"
click at [671, 268] on div at bounding box center [670, 272] width 13 height 13
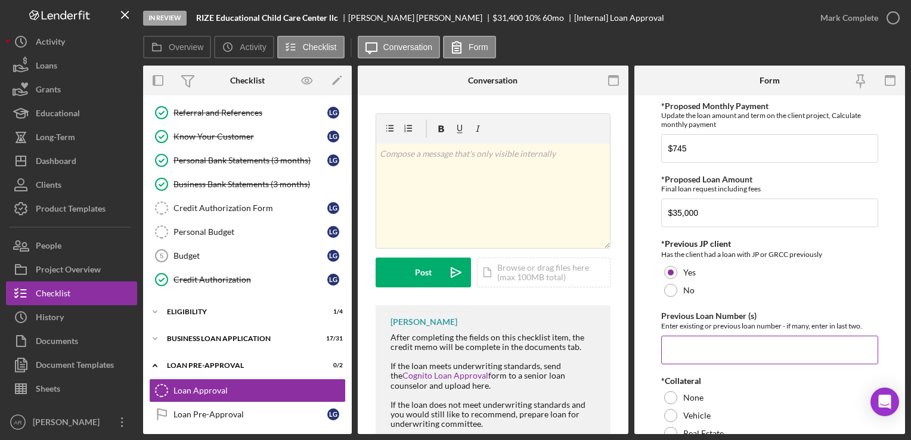
click at [678, 340] on input "Previous Loan Number (s)" at bounding box center [769, 350] width 216 height 29
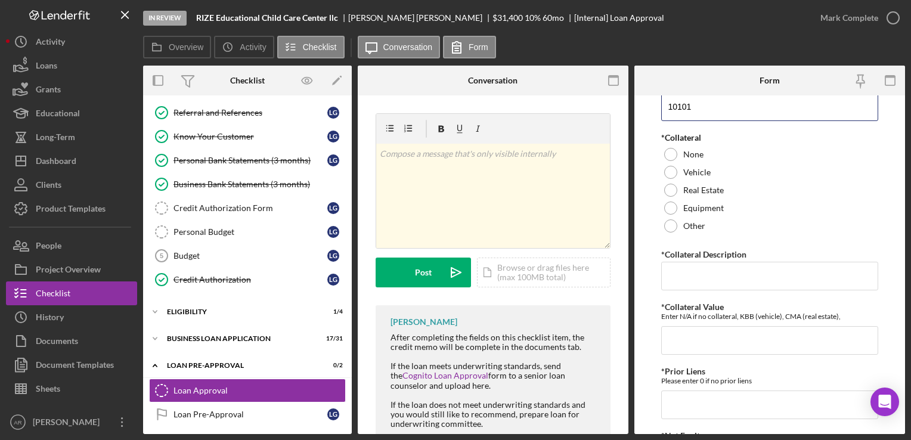
scroll to position [249, 0]
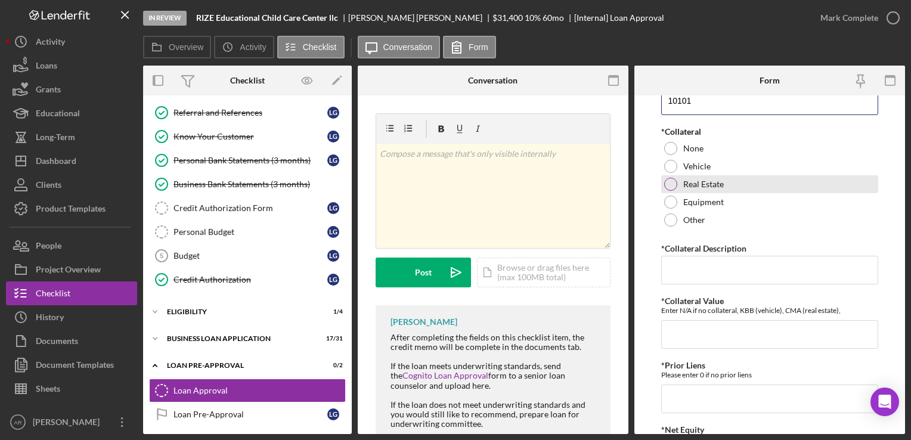
type input "10101"
click at [674, 188] on div at bounding box center [670, 184] width 13 height 13
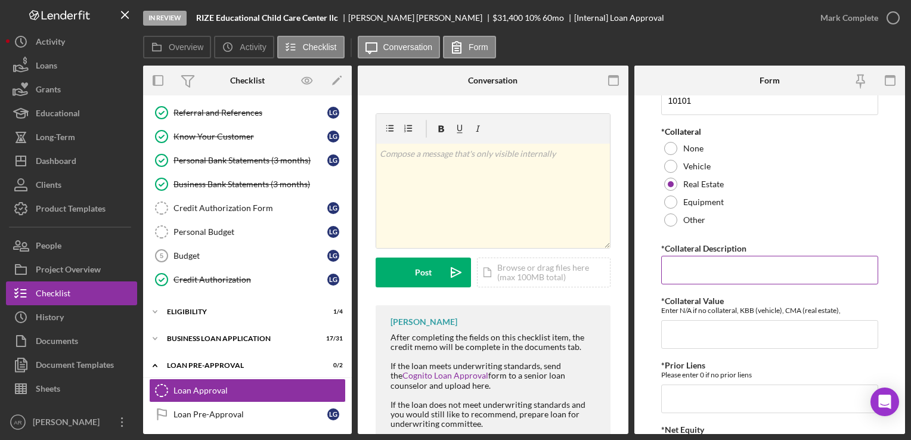
click at [689, 268] on input "*Collateral Description" at bounding box center [769, 270] width 216 height 29
paste input "[STREET_ADDRESS][PERSON_NAME][PERSON_NAME]"
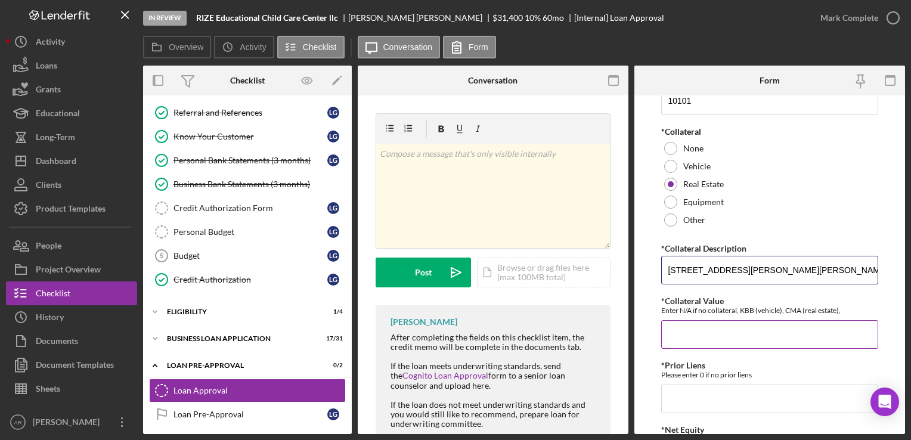
type input "[STREET_ADDRESS][PERSON_NAME][PERSON_NAME]"
click at [687, 330] on input "*Collateral Value" at bounding box center [769, 334] width 216 height 29
type input "60000"
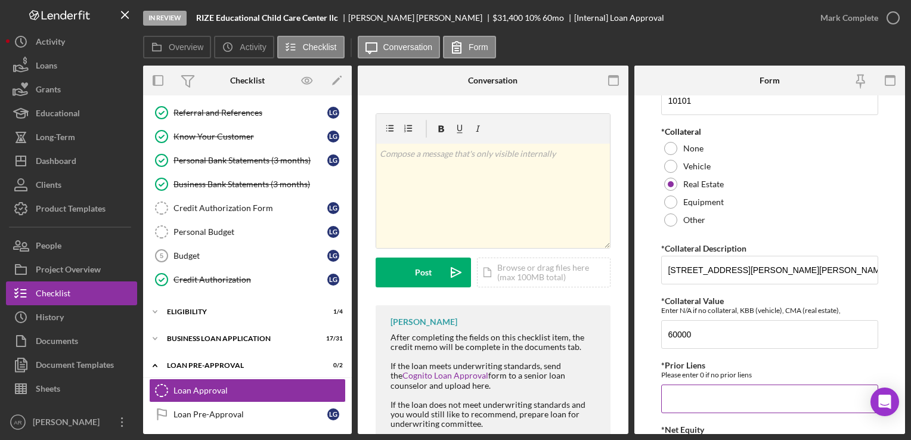
click at [680, 392] on input "*Prior Liens" at bounding box center [769, 399] width 216 height 29
type input "0"
drag, startPoint x: 906, startPoint y: 206, endPoint x: 903, endPoint y: 255, distance: 48.4
click at [903, 255] on div "In Review RIZE Educational Child Care Center llc [PERSON_NAME] $31,400 $31,400 …" at bounding box center [455, 220] width 911 height 440
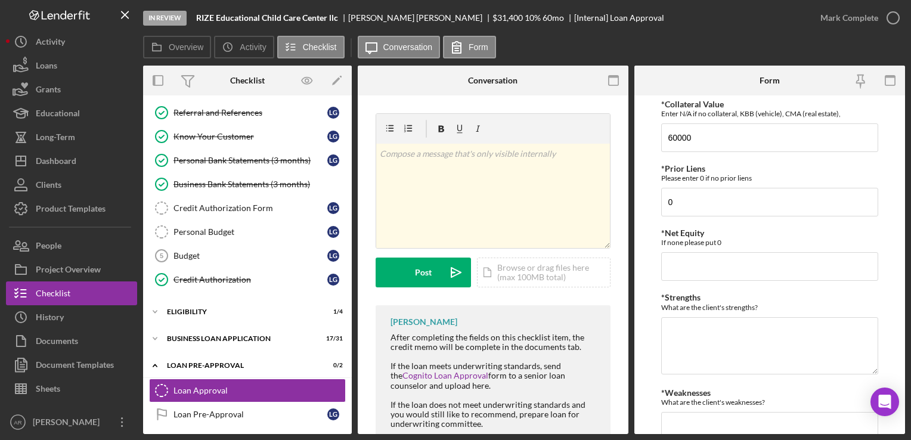
scroll to position [466, 0]
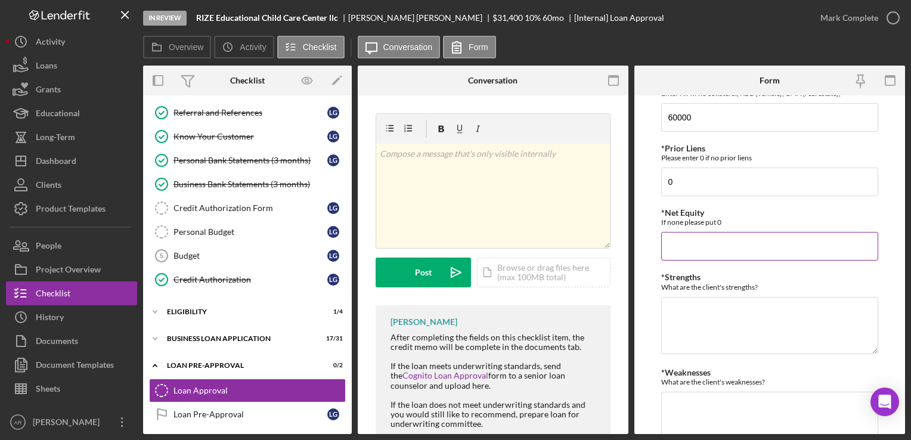
click at [677, 246] on input "*Net Equity" at bounding box center [769, 246] width 216 height 29
type input "60,000"
click at [670, 322] on textarea "*Strengths" at bounding box center [769, 325] width 216 height 57
click at [668, 308] on textarea "scores 40 on the matrix last 6 months on time pmt history Strong collateral" at bounding box center [769, 325] width 216 height 57
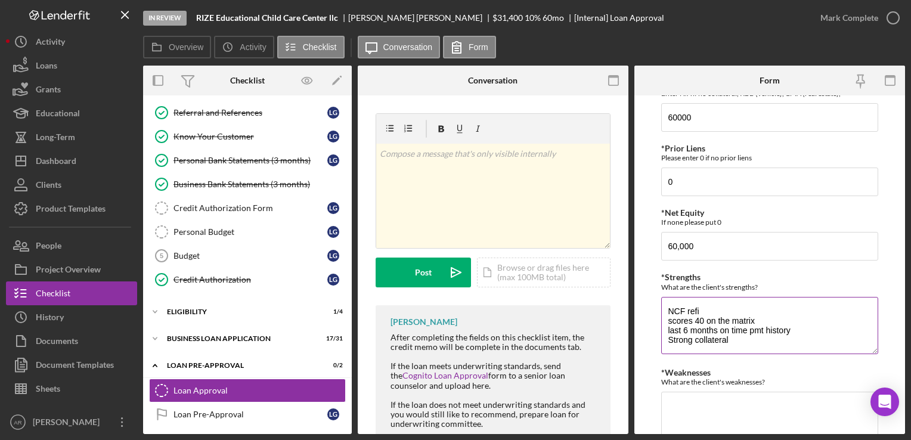
click at [746, 338] on textarea "NCF refi scores 40 on the matrix last 6 months on time pmt history Strong colla…" at bounding box center [769, 325] width 216 height 57
click at [825, 346] on textarea "NCF refi scores 40 on the matrix last 6 months on time pmt history Strong colla…" at bounding box center [769, 325] width 216 height 57
type textarea "NCF refi scores 40 on the matrix last 6 months on time pmt history Strong colla…"
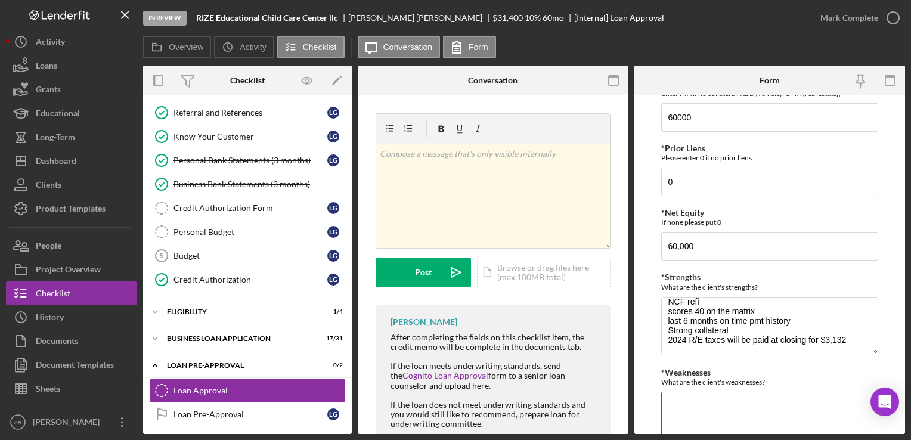
click at [685, 401] on textarea "*Weaknesses" at bounding box center [769, 420] width 216 height 57
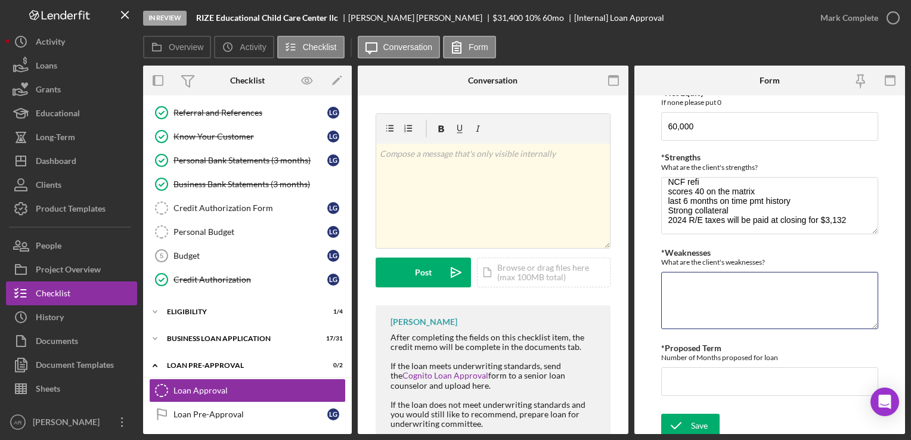
scroll to position [589, 0]
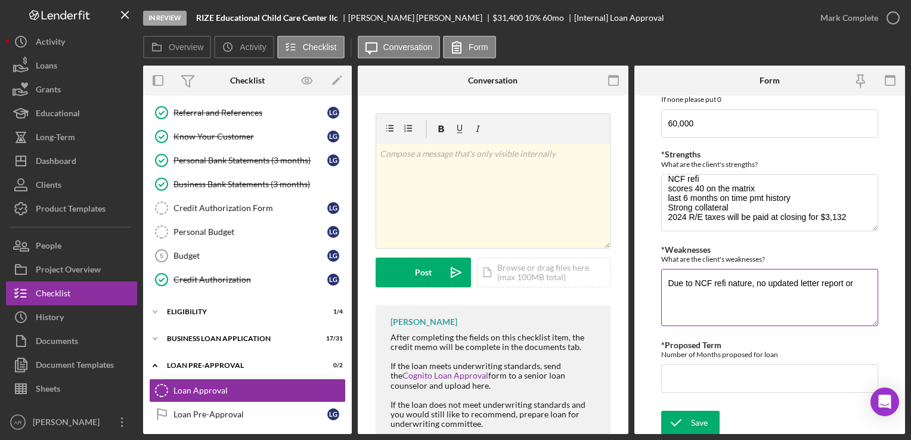
click at [751, 281] on textarea "Due to NCF refi nature, no updated letter report or" at bounding box center [769, 297] width 216 height 57
click at [757, 290] on textarea "Due to NCF refi nature with no cash to the borrower, no updated letter report or" at bounding box center [769, 297] width 216 height 57
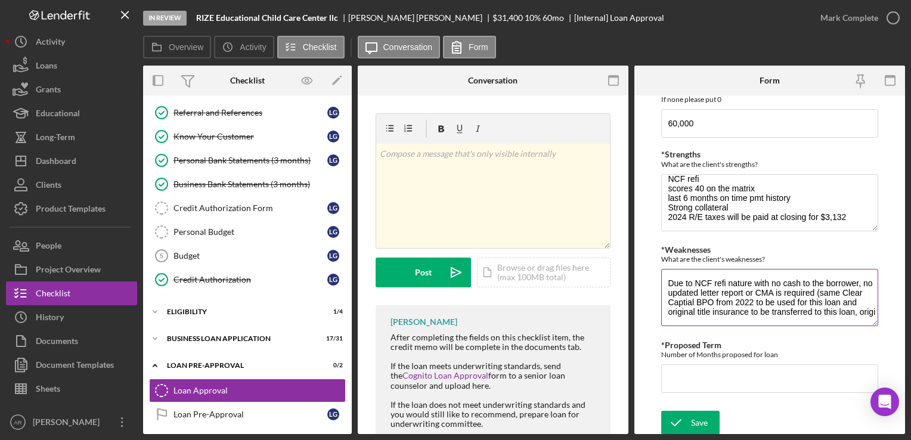
scroll to position [1, 0]
click at [717, 318] on textarea "Due to NCF refi nature with no cash to the borrower, no updated letter report o…" at bounding box center [769, 297] width 216 height 57
click at [825, 319] on textarea "Due to NCF refi nature with no cash to the borrower, no updated letter report o…" at bounding box center [769, 297] width 216 height 57
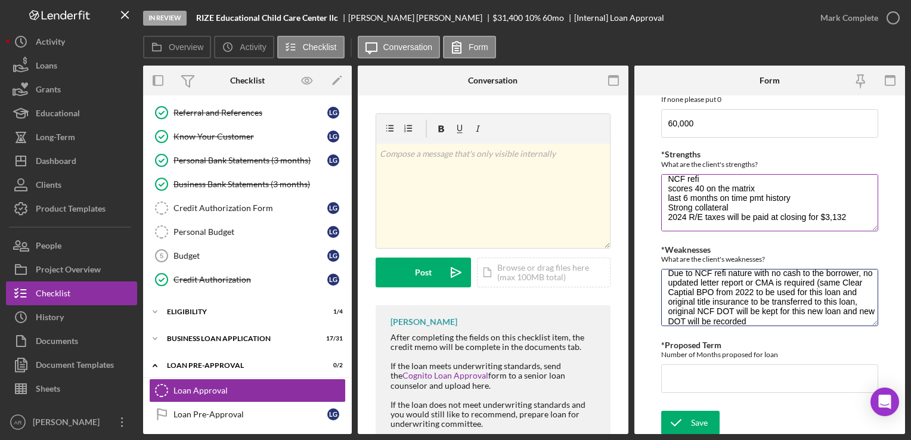
type textarea "Due to NCF refi nature with no cash to the borrower, no updated letter report o…"
click at [713, 179] on textarea "NCF refi scores 40 on the matrix last 6 months on time pmt history Strong colla…" at bounding box center [769, 202] width 216 height 57
type textarea "NCF refi into SSBCI scores 40 on the matrix last 6 months on time pmt history S…"
click at [794, 318] on textarea "Due to NCF refi nature with no cash to the borrower, no updated letter report o…" at bounding box center [769, 297] width 216 height 57
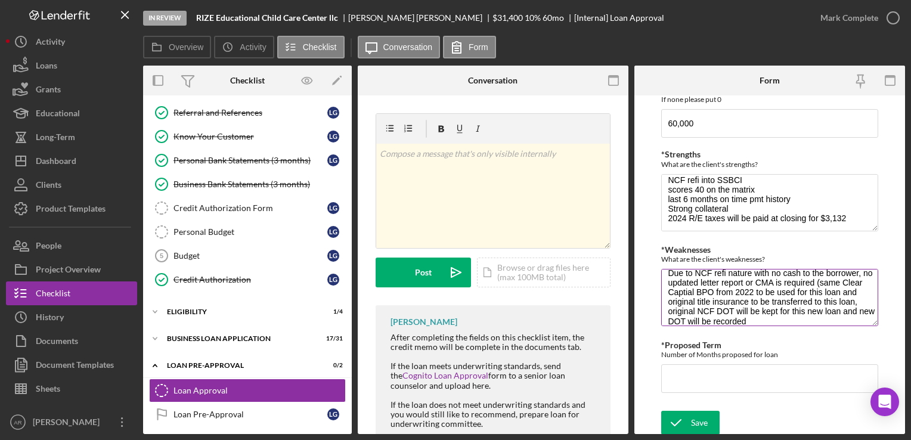
scroll to position [20, 0]
click at [792, 320] on textarea "Due to NCF refi nature with no cash to the borrower, no updated letter report o…" at bounding box center [769, 297] width 216 height 57
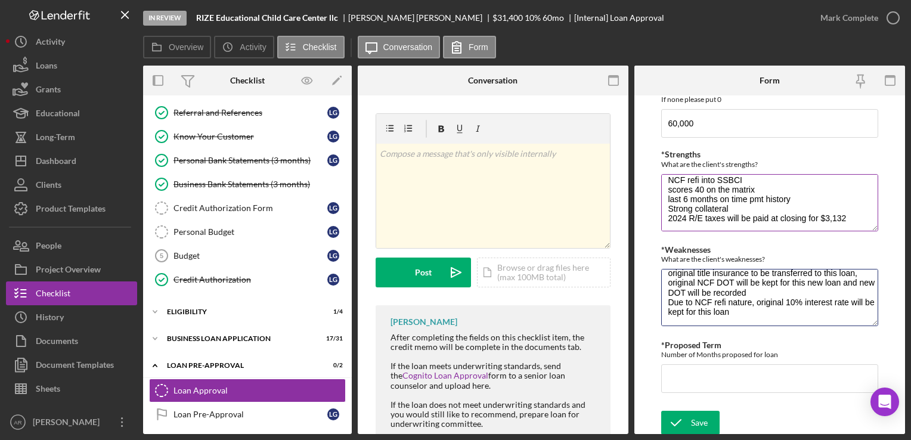
type textarea "Due to NCF refi nature with no cash to the borrower, no updated letter report o…"
click at [757, 181] on textarea "NCF refi into SSBCI scores 40 on the matrix last 6 months on time pmt history S…" at bounding box center [769, 202] width 216 height 57
click at [684, 177] on textarea "NCF refi into SSBCI loan scores 40 on the matrix last 6 months on time pmt hist…" at bounding box center [769, 202] width 216 height 57
type textarea "NCF loan refi into SSBCI loan scores 40 on the matrix last 6 months on time pmt…"
click at [745, 309] on textarea "Due to NCF refi nature with no cash to the borrower, no updated letter report o…" at bounding box center [769, 297] width 216 height 57
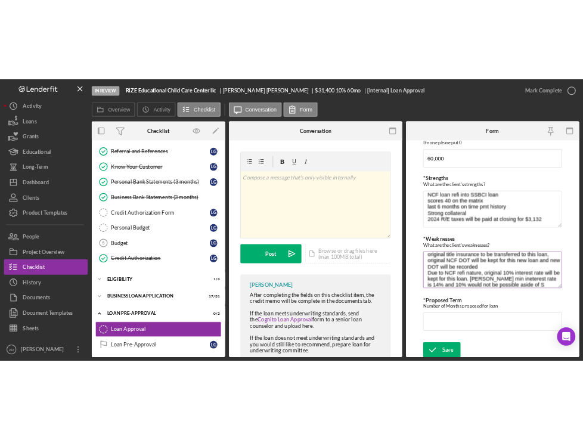
scroll to position [49, 0]
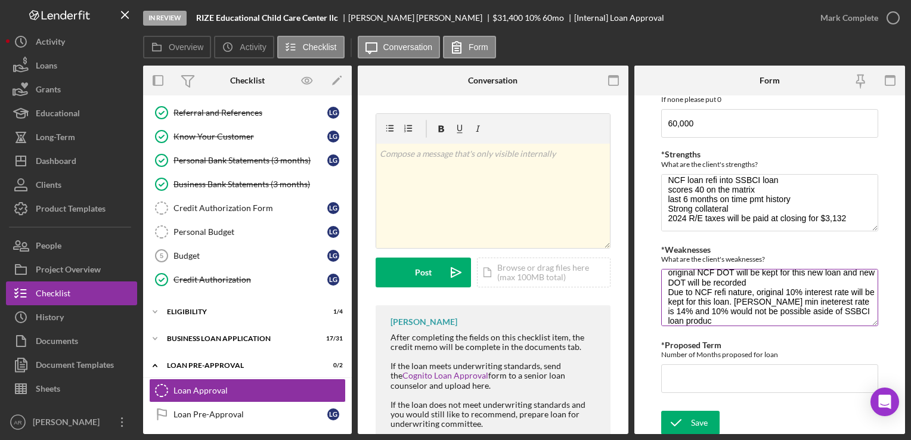
type textarea "Due to NCF refi nature with no cash to the borrower, no updated letter report o…"
click at [780, 321] on textarea "Due to NCF refi nature with no cash to the borrower, no updated letter report o…" at bounding box center [769, 297] width 216 height 57
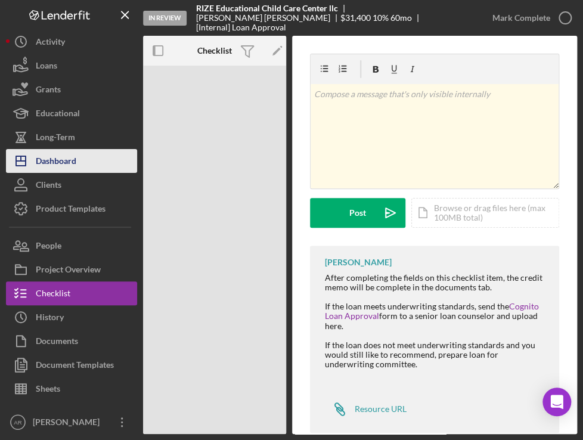
click at [54, 162] on div "Dashboard" at bounding box center [56, 162] width 41 height 27
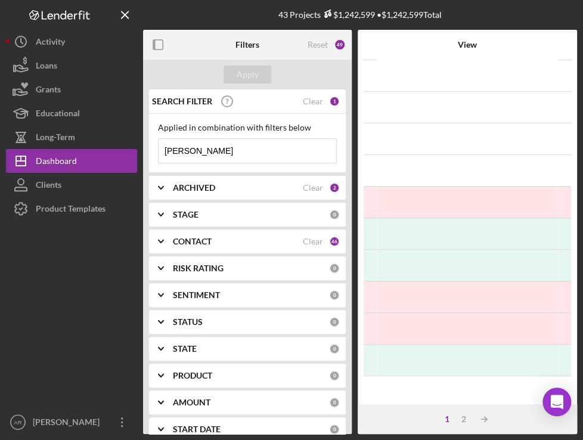
click at [216, 149] on input "[PERSON_NAME]" at bounding box center [248, 151] width 178 height 24
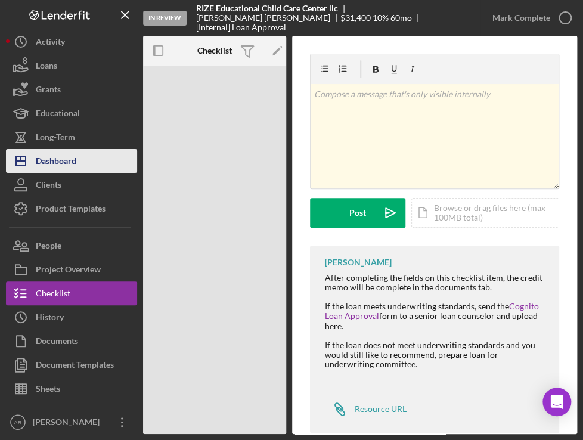
click at [62, 163] on div "Dashboard" at bounding box center [56, 162] width 41 height 27
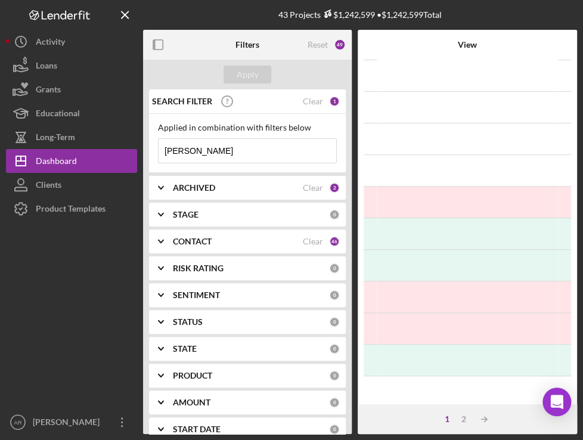
click at [240, 148] on input "[PERSON_NAME]" at bounding box center [248, 151] width 178 height 24
click at [250, 163] on div "Applied in combination with filters below [PERSON_NAME] Icon/Menu Close" at bounding box center [247, 143] width 197 height 59
click at [227, 227] on div "SEARCH FILTER Clear 1 Applied in combination with filters below [PERSON_NAME] I…" at bounding box center [247, 261] width 209 height 345
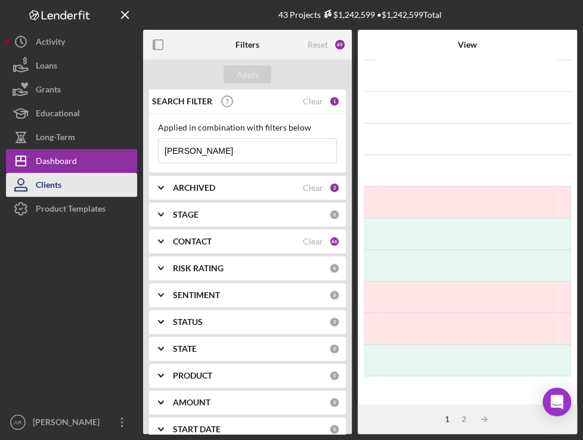
click at [59, 185] on div "Clients" at bounding box center [49, 186] width 26 height 27
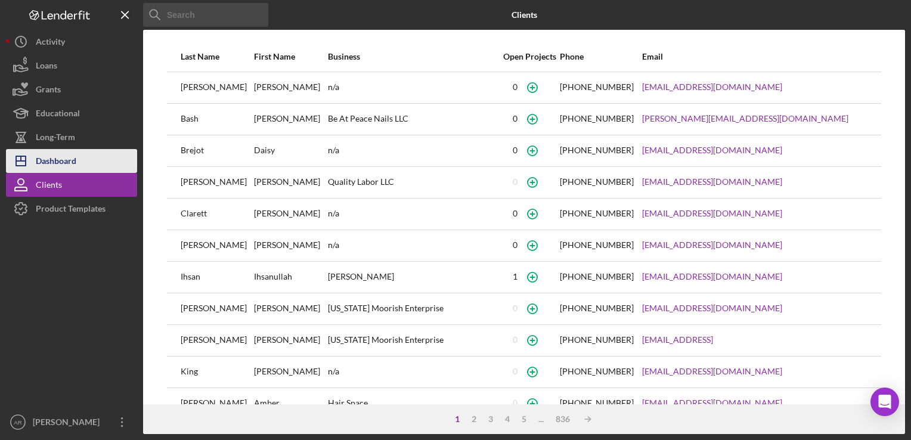
click at [54, 153] on div "Dashboard" at bounding box center [56, 162] width 41 height 27
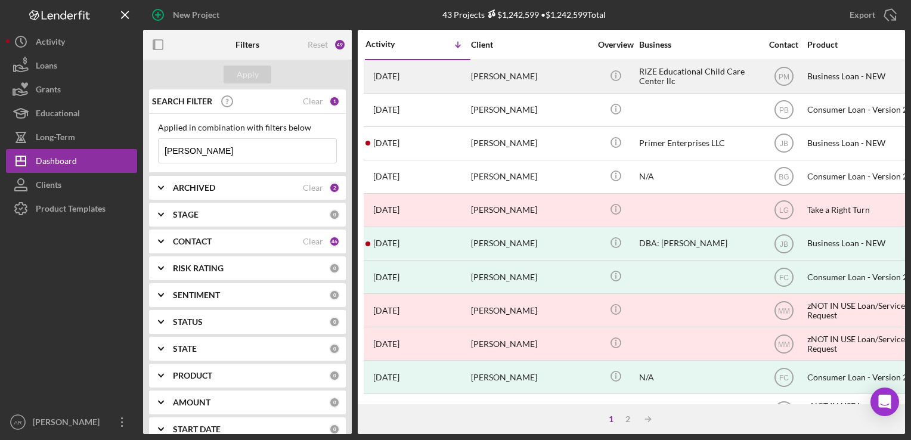
click at [500, 77] on div "[PERSON_NAME]" at bounding box center [530, 77] width 119 height 32
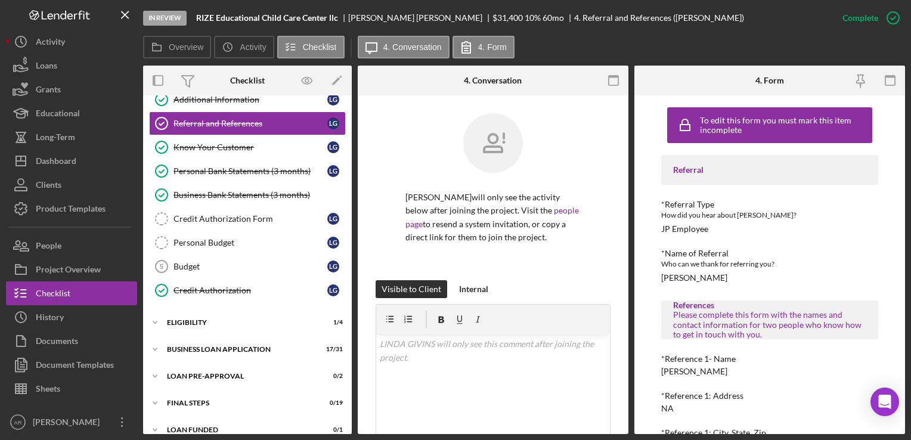
scroll to position [97, 0]
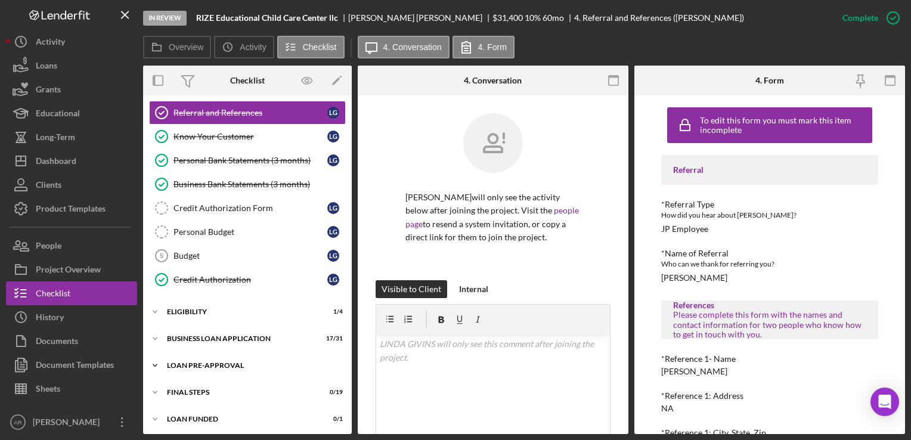
click at [154, 361] on icon "Icon/Expander" at bounding box center [155, 366] width 24 height 24
click at [212, 386] on div "Loan Approval" at bounding box center [259, 391] width 172 height 10
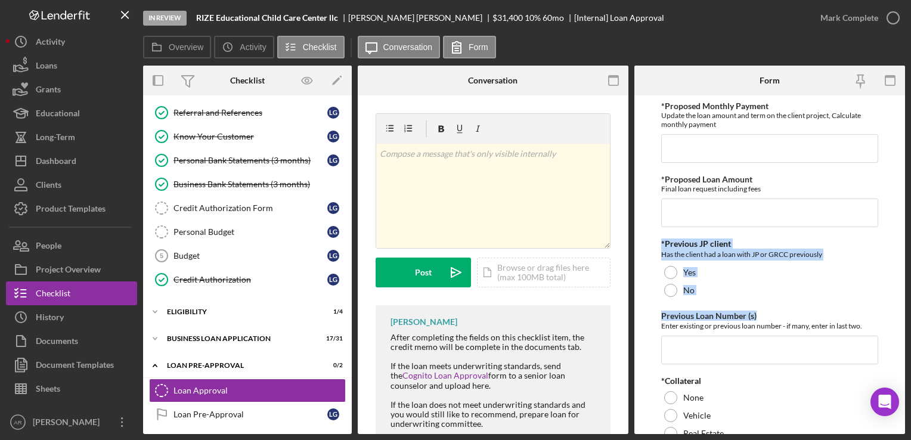
drag, startPoint x: 905, startPoint y: 204, endPoint x: 910, endPoint y: 316, distance: 112.2
click at [910, 316] on div "In Review RIZE Educational Child Care Center llc [PERSON_NAME] $31,400 $31,400 …" at bounding box center [455, 220] width 911 height 440
click at [821, 289] on div "No" at bounding box center [769, 290] width 216 height 18
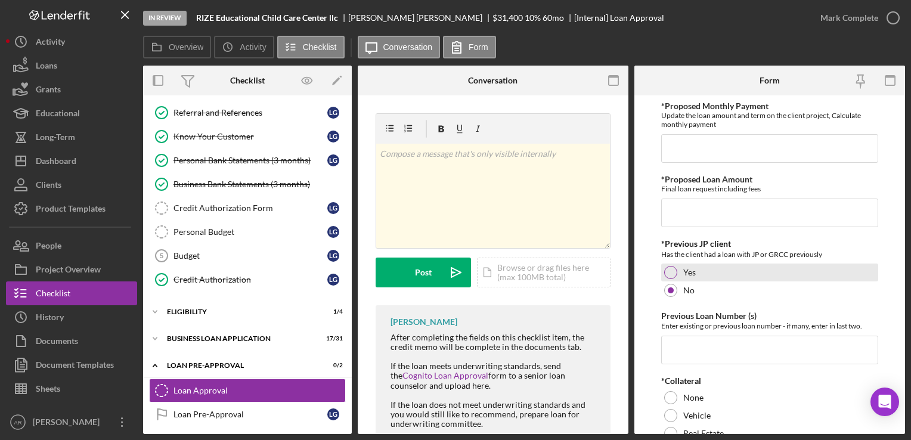
click at [664, 265] on div "Yes" at bounding box center [769, 272] width 216 height 18
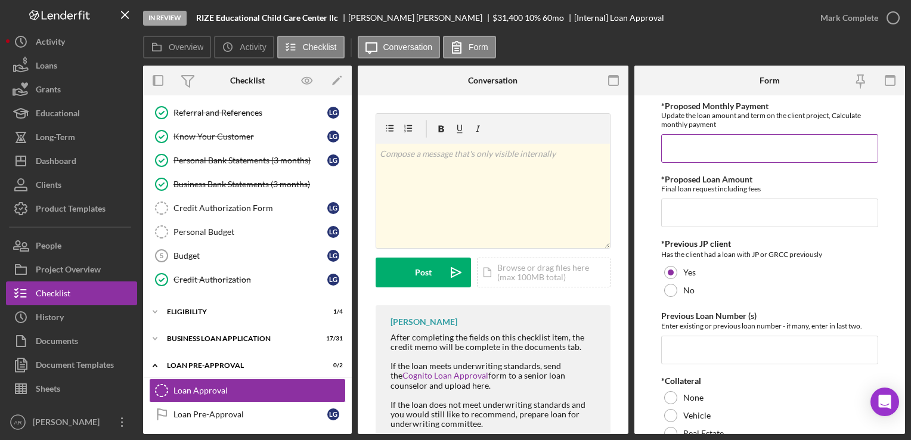
click at [689, 158] on input "*Proposed Monthly Payment" at bounding box center [769, 148] width 216 height 29
type input "$750"
click at [672, 212] on input "*Proposed Loan Amount" at bounding box center [769, 213] width 216 height 29
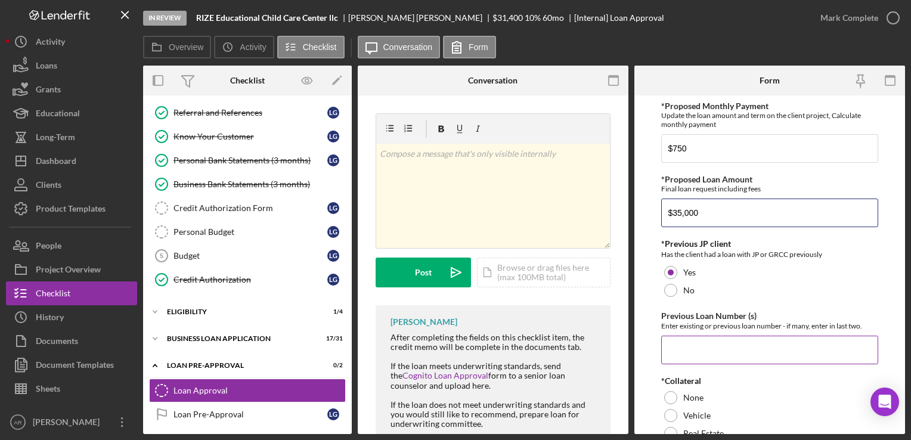
type input "$35,000"
click at [678, 339] on input "Previous Loan Number (s)" at bounding box center [769, 350] width 216 height 29
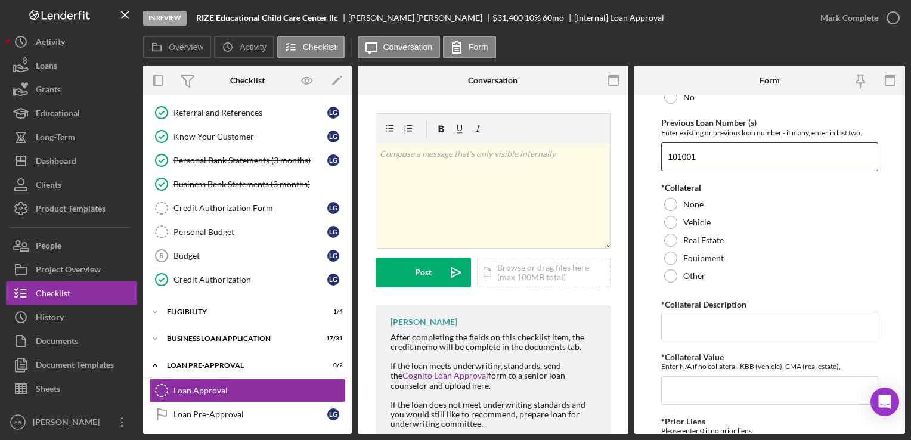
scroll to position [206, 0]
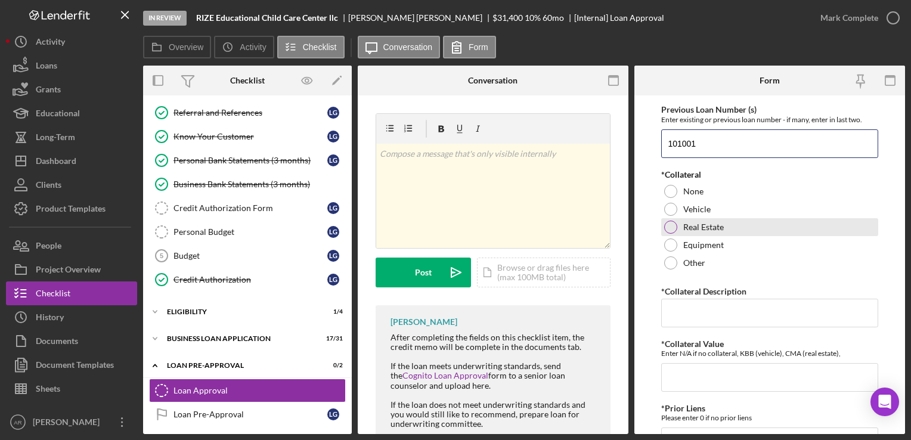
type input "101001"
click at [669, 224] on div at bounding box center [670, 227] width 13 height 13
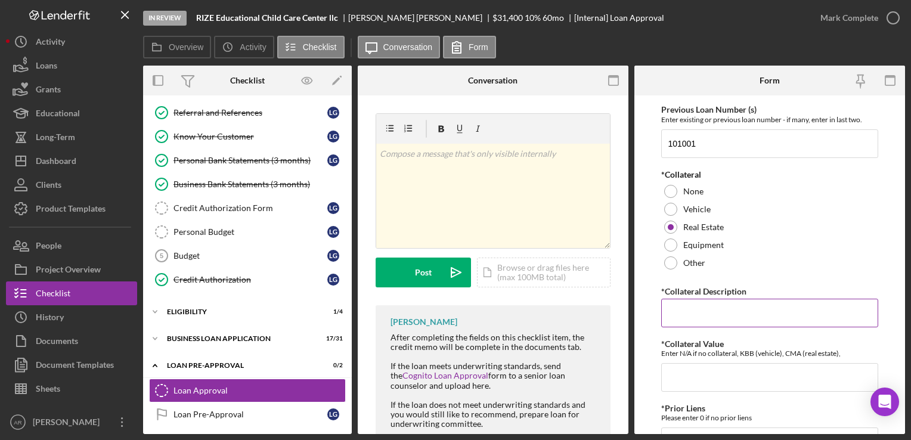
paste input "[STREET_ADDRESS][PERSON_NAME][PERSON_NAME]"
type input "[STREET_ADDRESS][PERSON_NAME][PERSON_NAME]"
click at [673, 373] on input "*Collateral Value" at bounding box center [769, 377] width 216 height 29
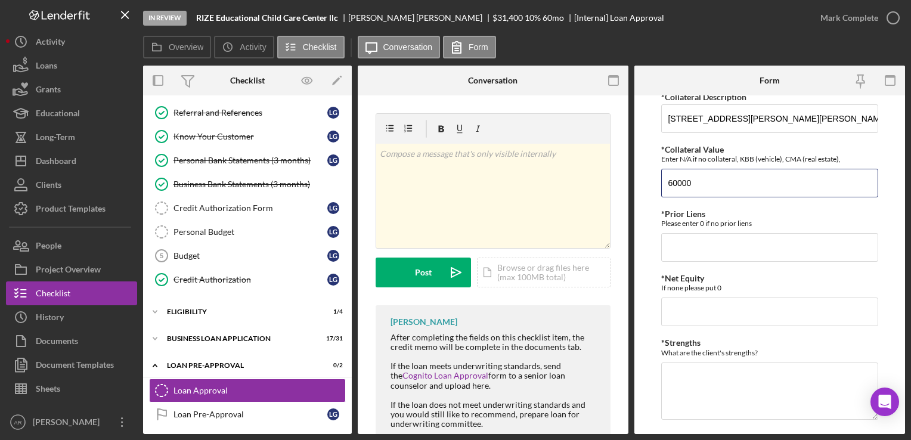
scroll to position [402, 0]
type input "60000"
click at [705, 246] on input "*Prior Liens" at bounding box center [769, 246] width 216 height 29
type input "0"
click at [687, 306] on input "*Net Equity" at bounding box center [769, 310] width 216 height 29
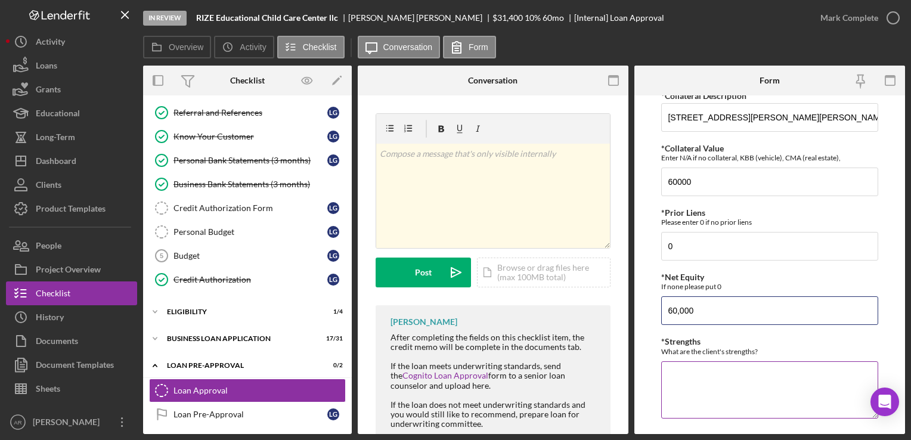
type input "60,000"
click at [678, 388] on textarea "*Strengths" at bounding box center [769, 389] width 216 height 57
click at [665, 371] on textarea "Scores 40 on the matrix" at bounding box center [769, 389] width 216 height 57
click at [667, 371] on textarea "Scores 40 on the matrix" at bounding box center [769, 389] width 216 height 57
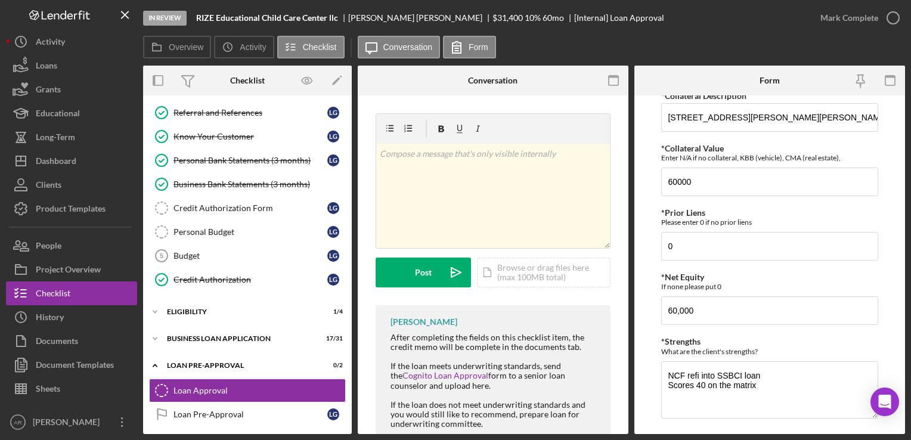
drag, startPoint x: 905, startPoint y: 270, endPoint x: 901, endPoint y: 329, distance: 59.1
click at [901, 329] on div "In Review RIZE Educational Child Care Center llc [PERSON_NAME] $31,400 $31,400 …" at bounding box center [455, 220] width 911 height 440
click at [777, 385] on textarea "NCF refi into SSBCI loan Scores 40 on the matrix" at bounding box center [769, 389] width 216 height 57
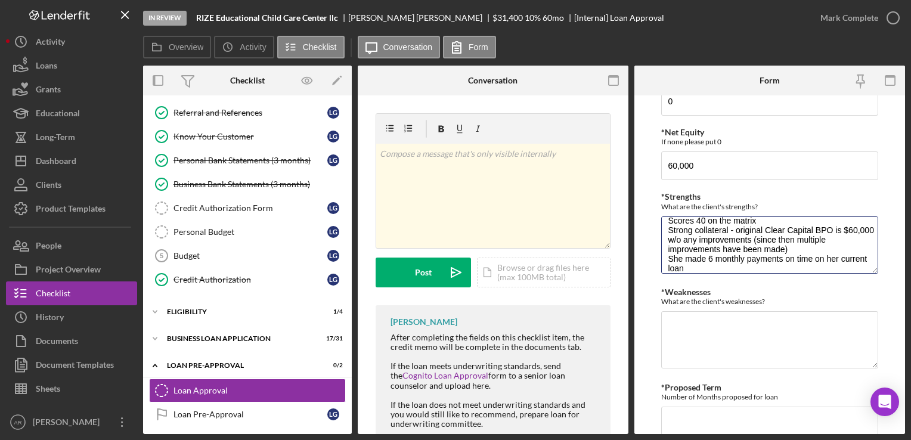
scroll to position [29, 0]
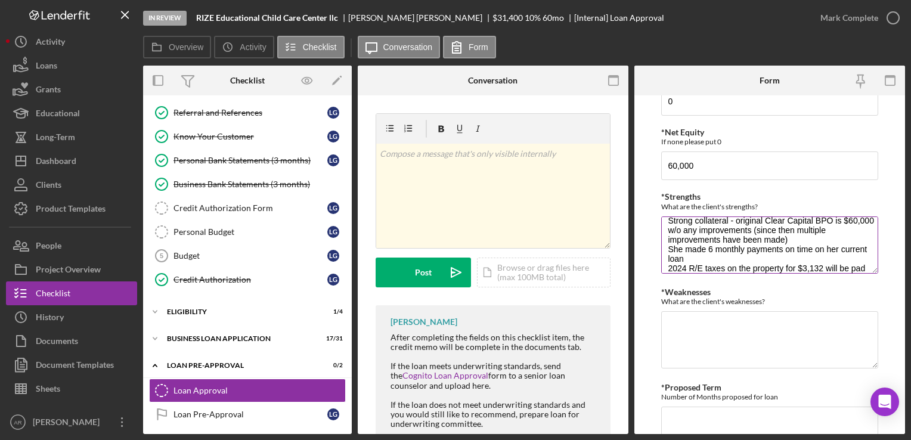
click at [859, 266] on textarea "NCF refi into SSBCI loan Scores 40 on the matrix Strong collateral - original C…" at bounding box center [769, 244] width 216 height 57
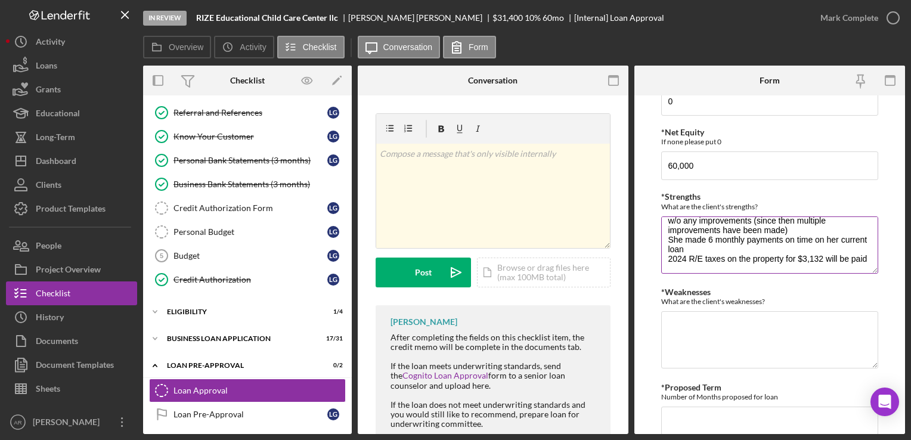
click at [687, 266] on textarea "NCF refi into SSBCI loan Scores 40 on the matrix Strong collateral - original C…" at bounding box center [769, 244] width 216 height 57
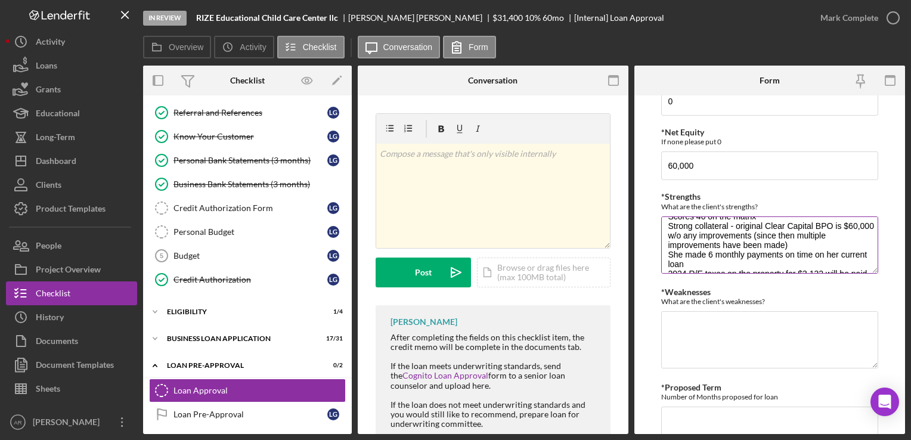
scroll to position [48, 0]
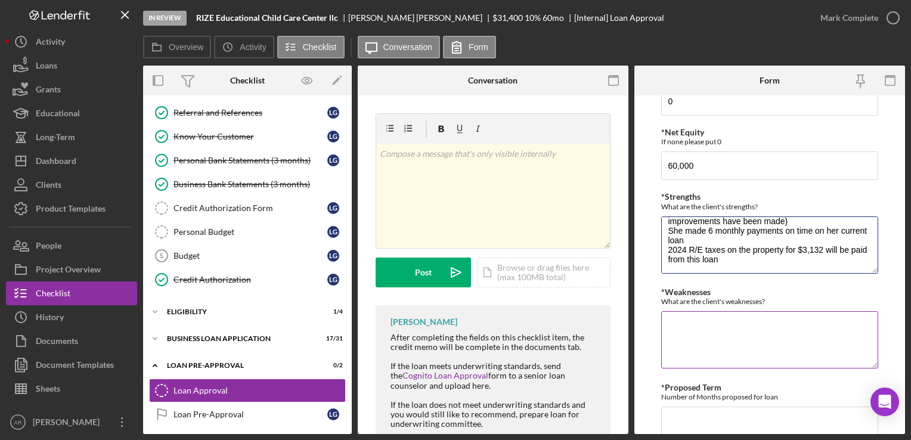
type textarea "NCF refi into SSBCI loan Scores 40 on the matrix Strong collateral - original C…"
click at [692, 323] on textarea "*Weaknesses" at bounding box center [769, 339] width 216 height 57
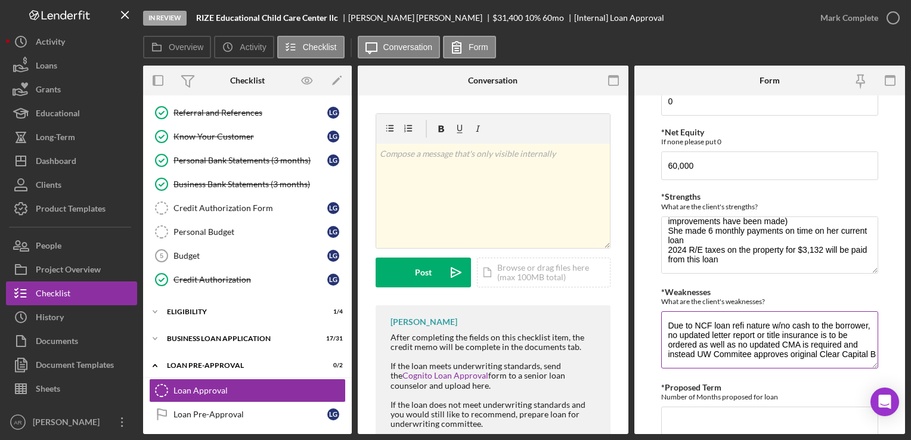
scroll to position [1, 0]
click at [709, 357] on textarea "Due to NCF loan refi nature w/no cash to the borrower, no updated letter report…" at bounding box center [769, 339] width 216 height 57
click at [711, 358] on textarea "Due to NCF loan refi nature w/no cash to the borrower, no updated letter report…" at bounding box center [769, 339] width 216 height 57
click at [799, 362] on textarea "Due to NCF loan refi nature w/no cash to the borrower, no updated letter report…" at bounding box center [769, 339] width 216 height 57
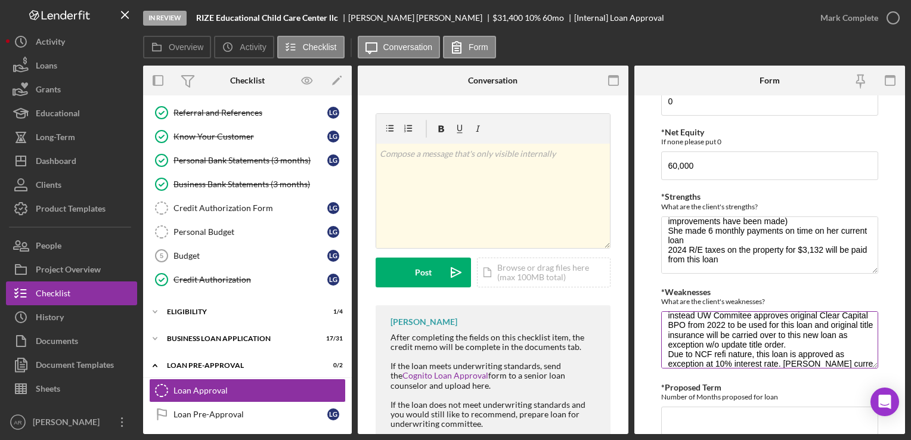
scroll to position [49, 0]
click at [848, 352] on textarea "Due to NCF loan refi nature w/no cash to the borrower, no updated letter report…" at bounding box center [769, 339] width 216 height 57
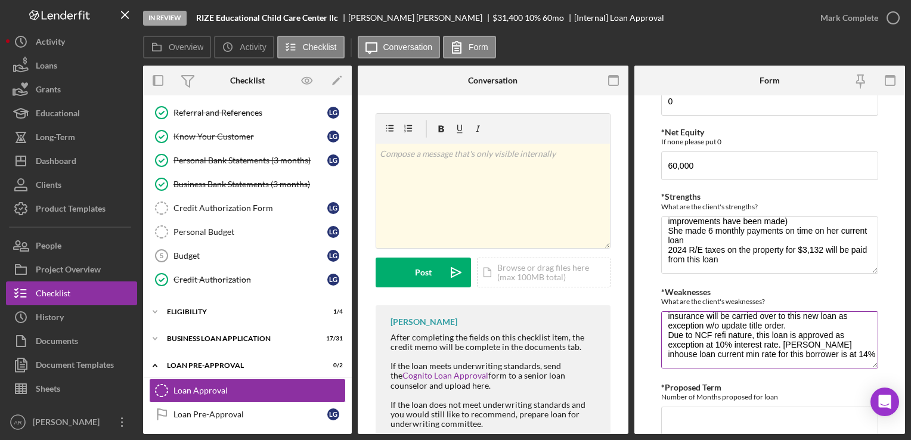
click at [707, 351] on textarea "Due to NCF loan refi nature w/no cash to the borrower, no updated letter report…" at bounding box center [769, 339] width 216 height 57
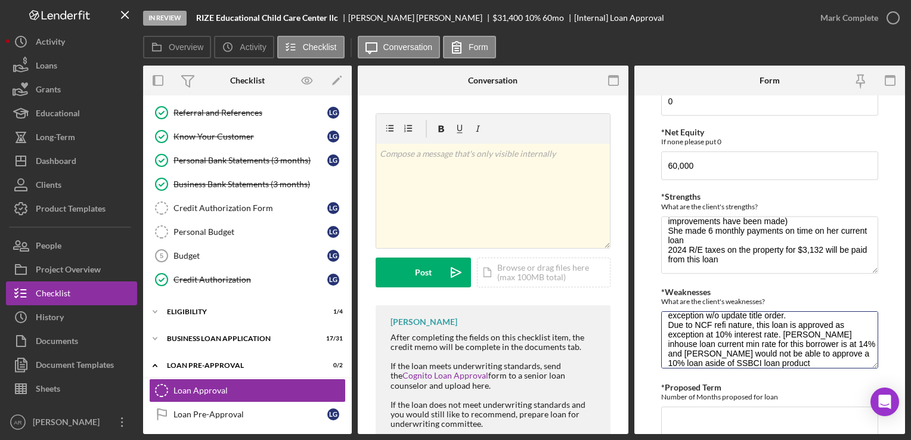
scroll to position [589, 0]
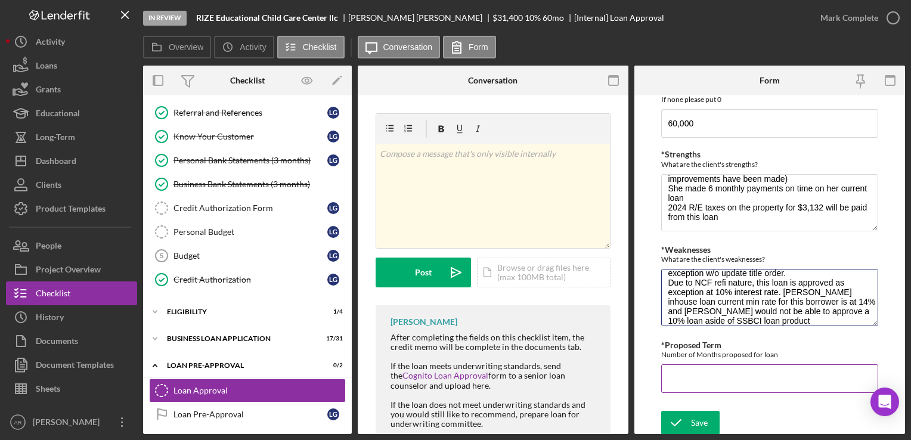
type textarea "Due to NCF loan refi nature w/no cash to the borrower, no updated letter report…"
click at [672, 368] on input "*Proposed Term" at bounding box center [769, 378] width 216 height 29
type input "60"
click at [689, 423] on icon "submit" at bounding box center [676, 423] width 30 height 30
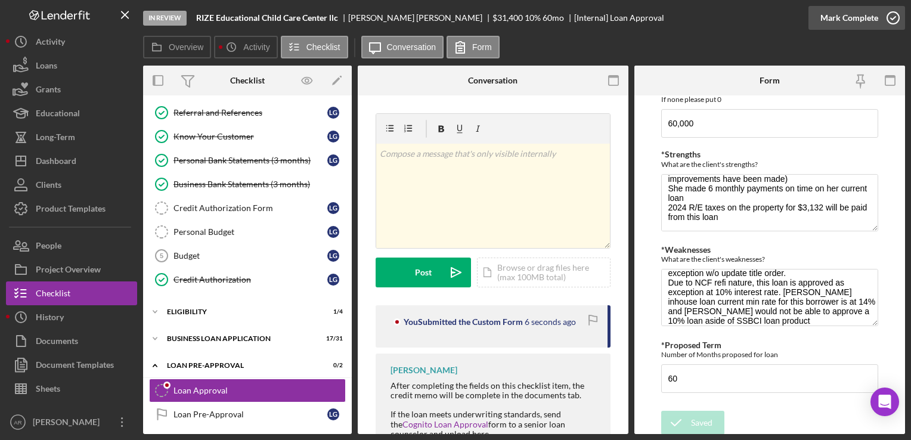
click at [897, 17] on icon "button" at bounding box center [893, 18] width 30 height 30
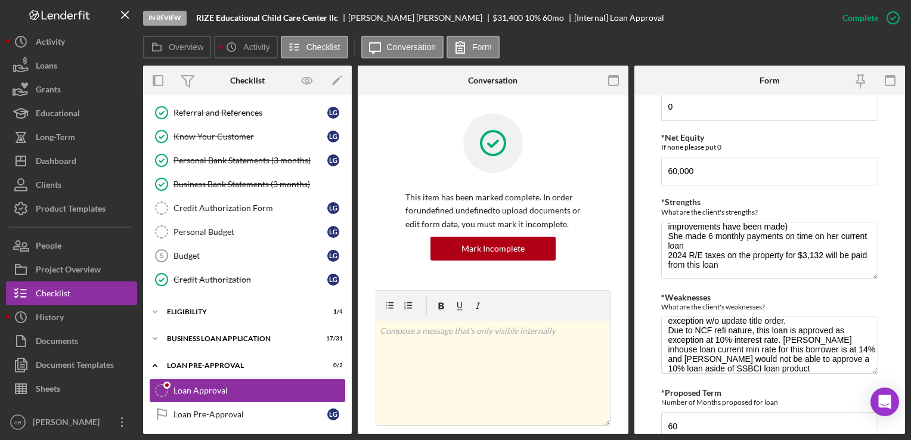
scroll to position [637, 0]
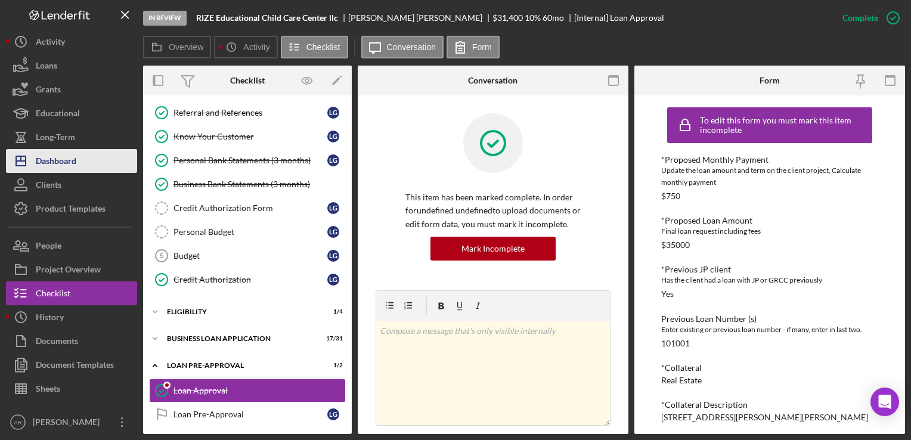
click at [49, 161] on div "Dashboard" at bounding box center [56, 162] width 41 height 27
